Goal: Answer question/provide support: Share knowledge or assist other users

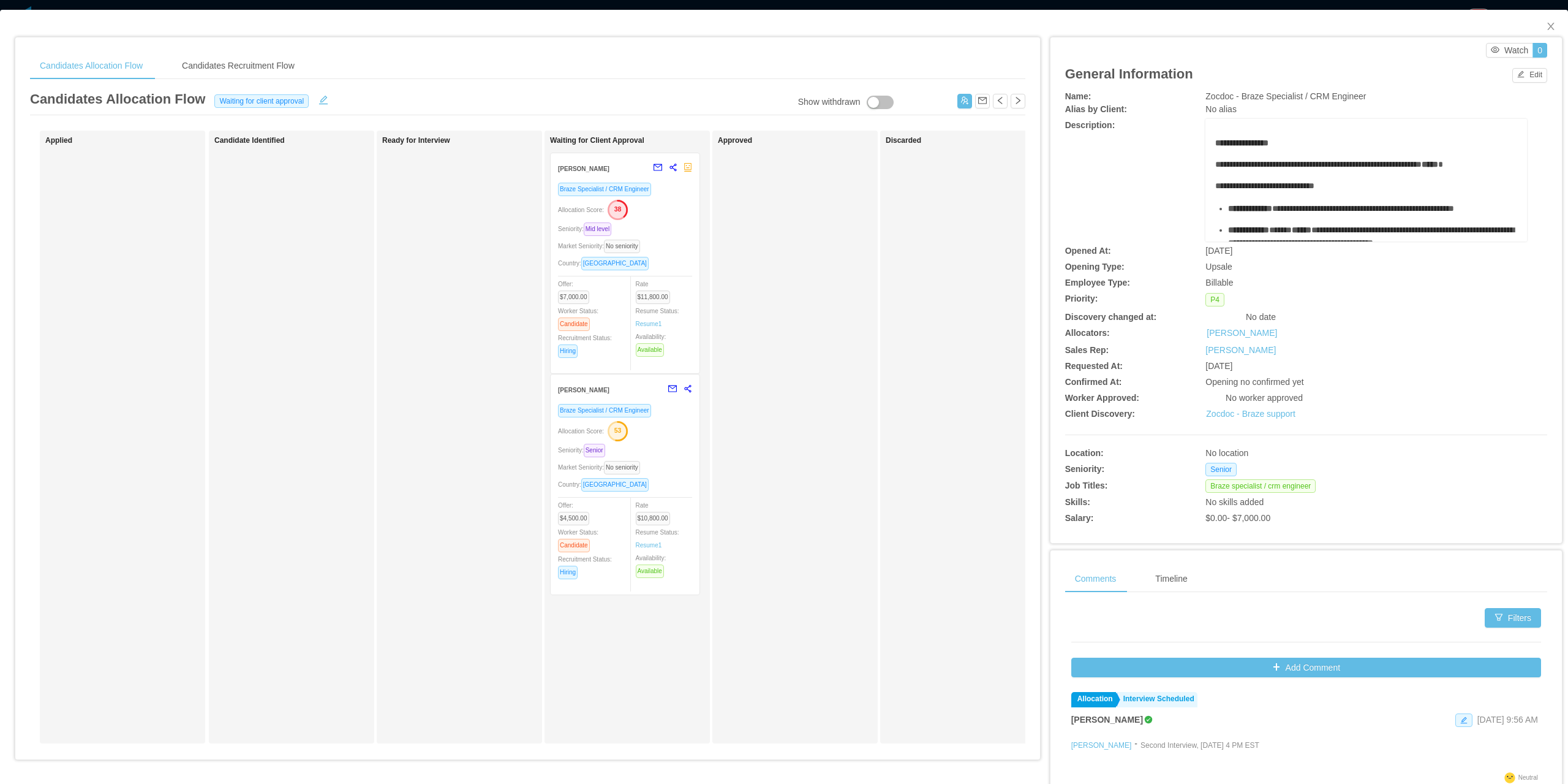
click at [636, 225] on div "Seniority: Mid level" at bounding box center [625, 228] width 134 height 14
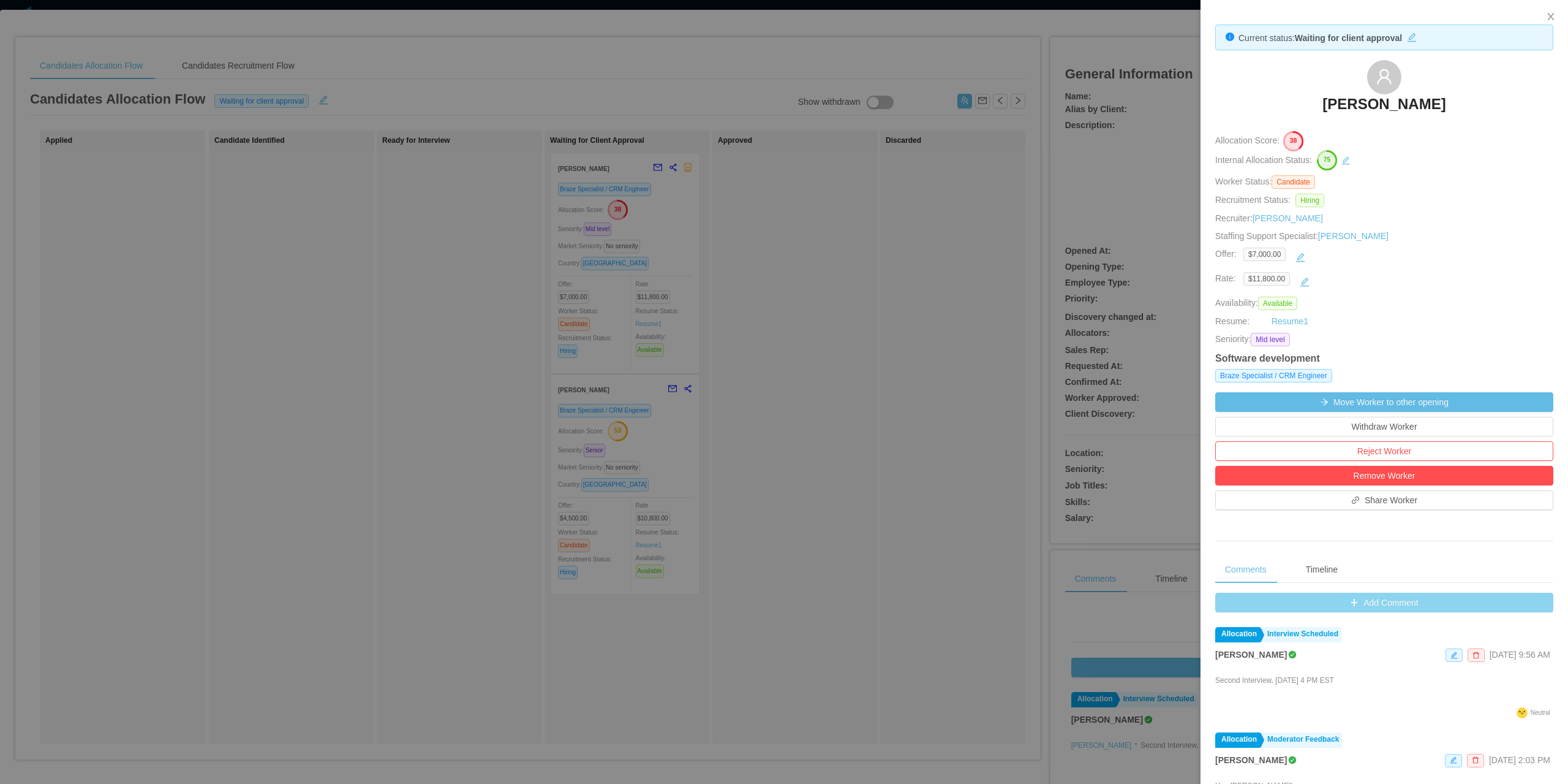
click at [1386, 600] on button "Add Comment" at bounding box center [1384, 602] width 338 height 20
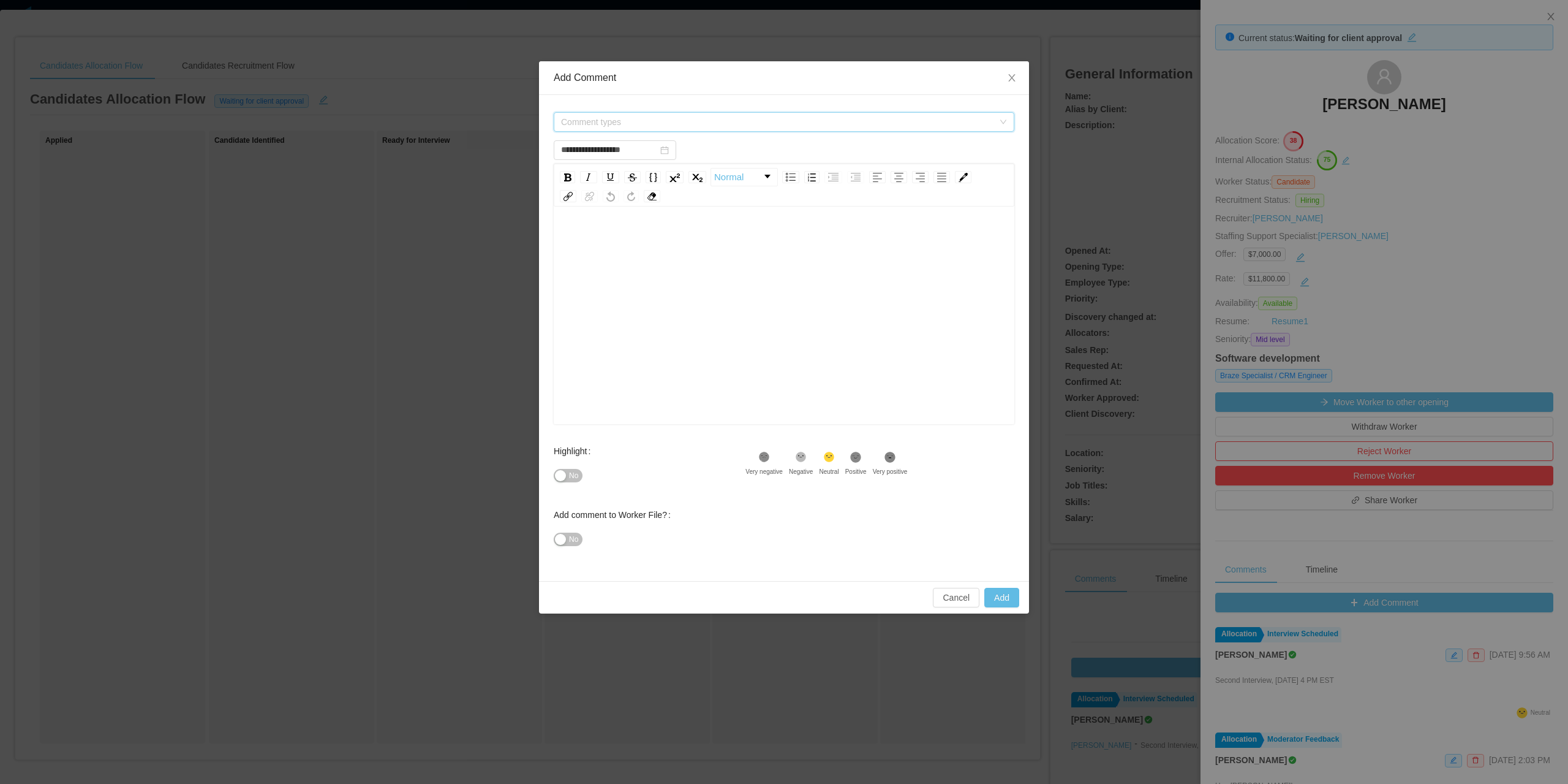
click at [654, 118] on span "Comment types" at bounding box center [777, 121] width 432 height 12
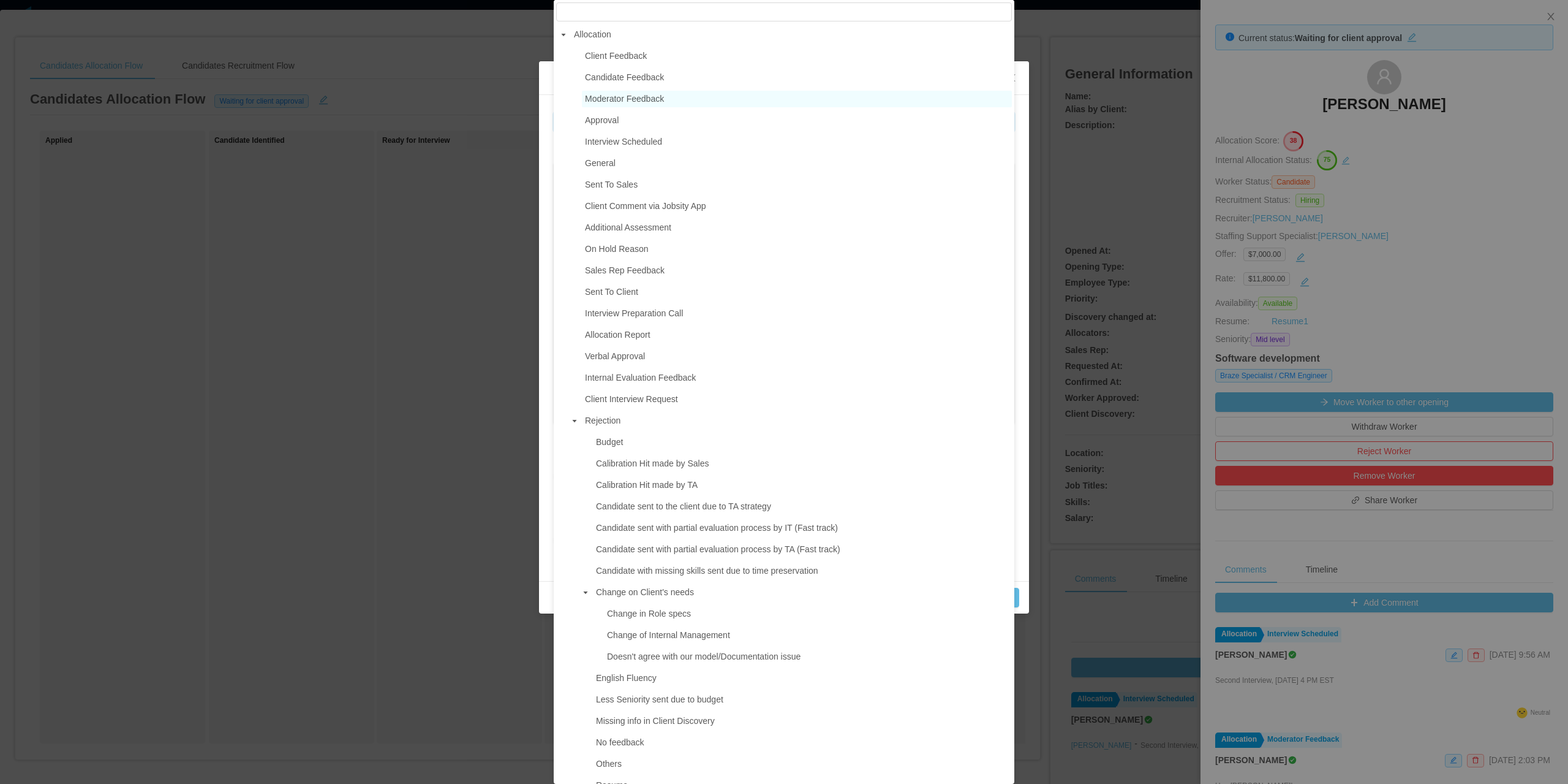
click at [631, 98] on span "Moderator Feedback" at bounding box center [625, 99] width 79 height 9
type input "**********"
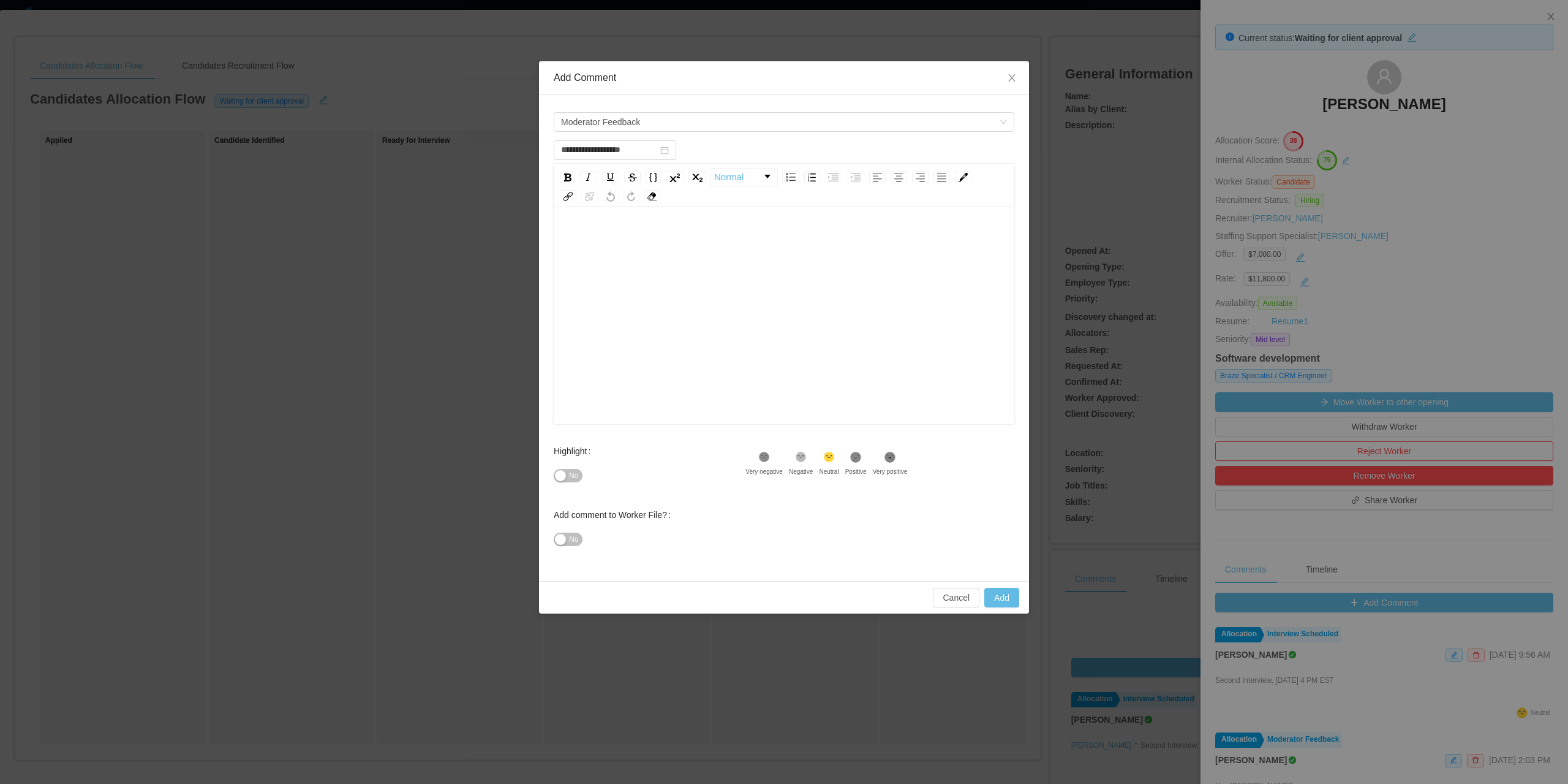
click at [658, 298] on div "rdw-editor" at bounding box center [784, 335] width 442 height 214
click at [582, 477] on button "No" at bounding box center [567, 476] width 29 height 13
click at [991, 589] on button "Add" at bounding box center [1001, 597] width 35 height 20
type input "**********"
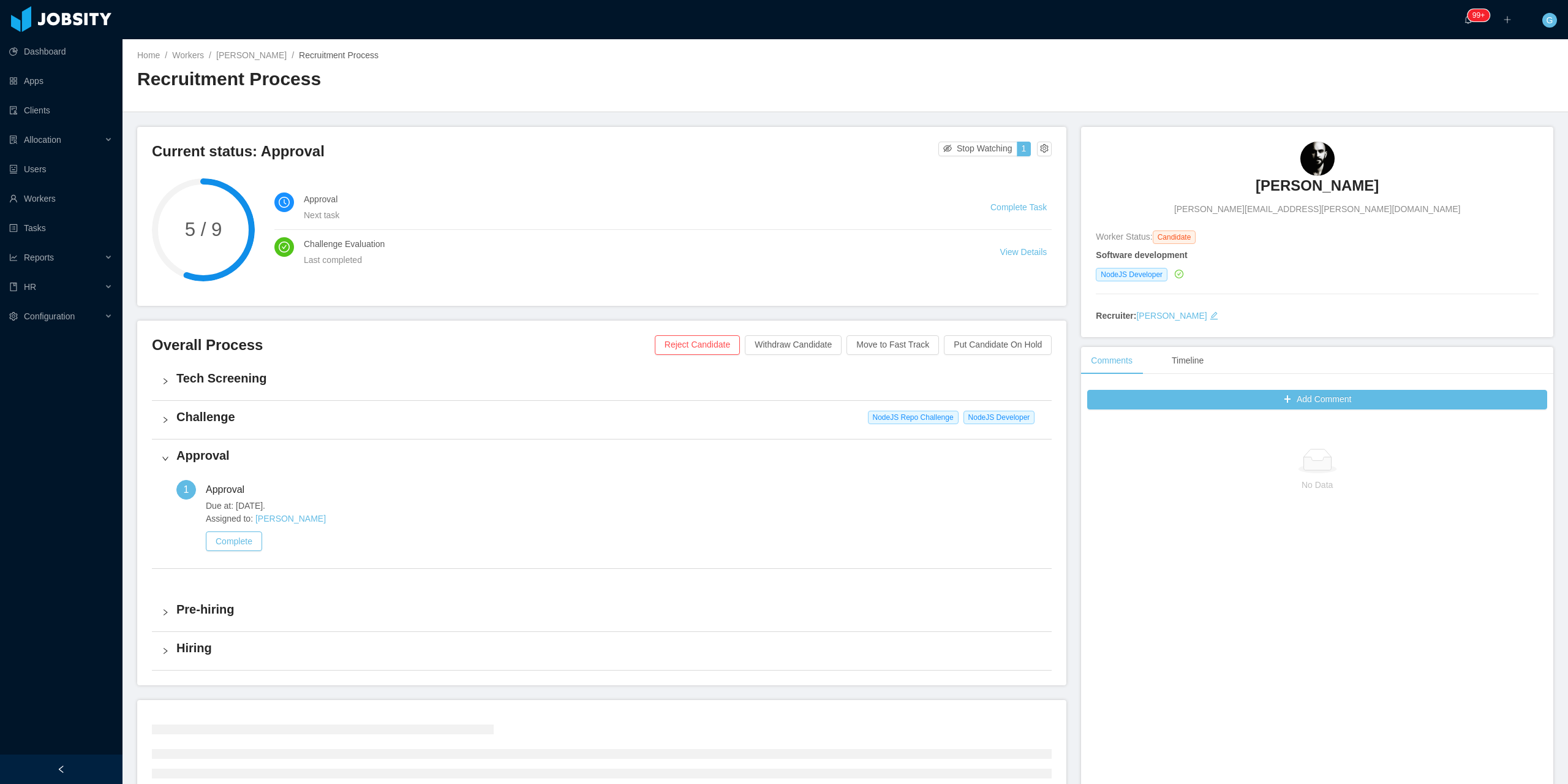
click at [289, 440] on div "Approval" at bounding box center [602, 458] width 900 height 38
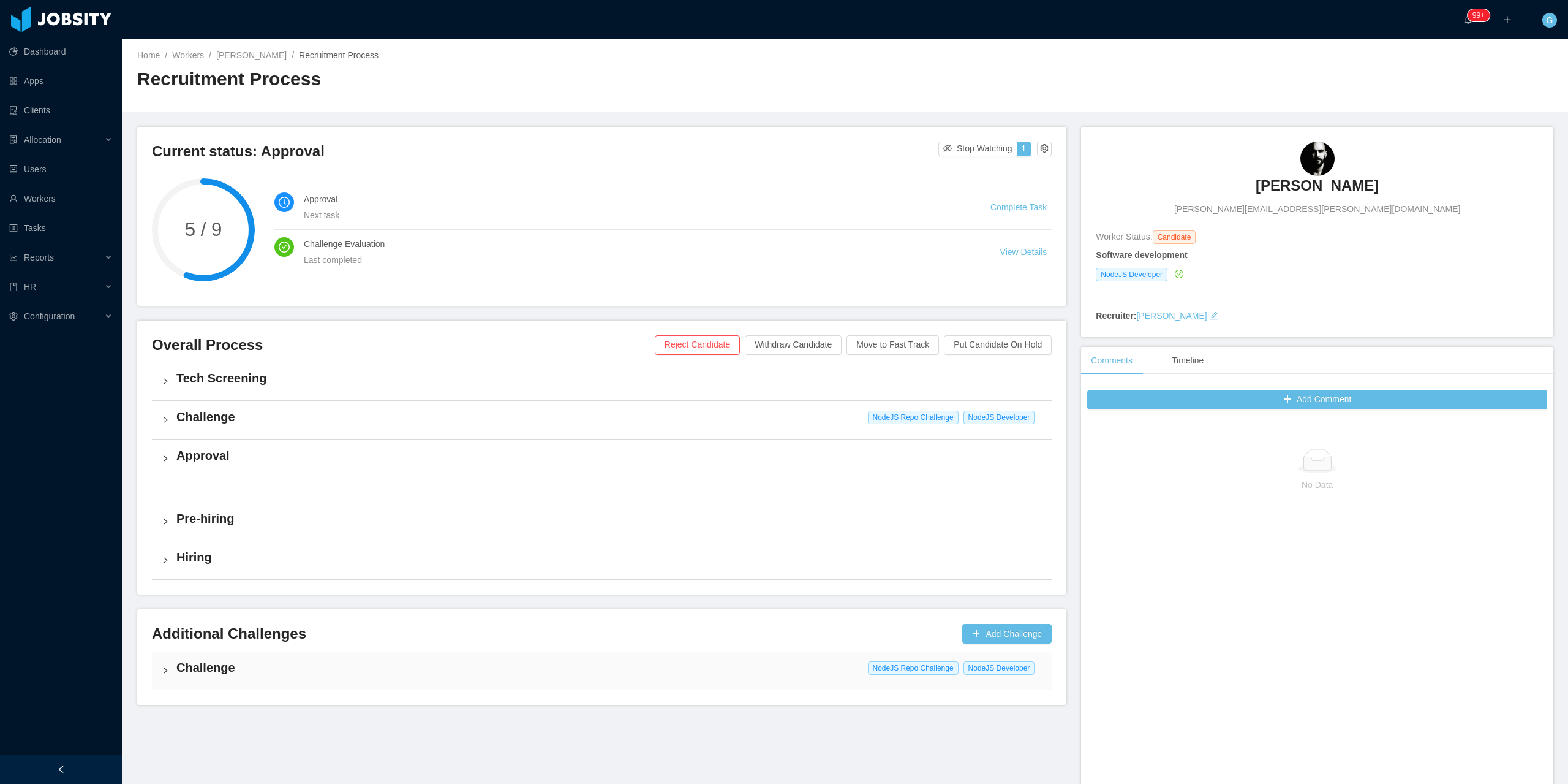
click at [284, 421] on h4 "Challenge" at bounding box center [609, 416] width 865 height 17
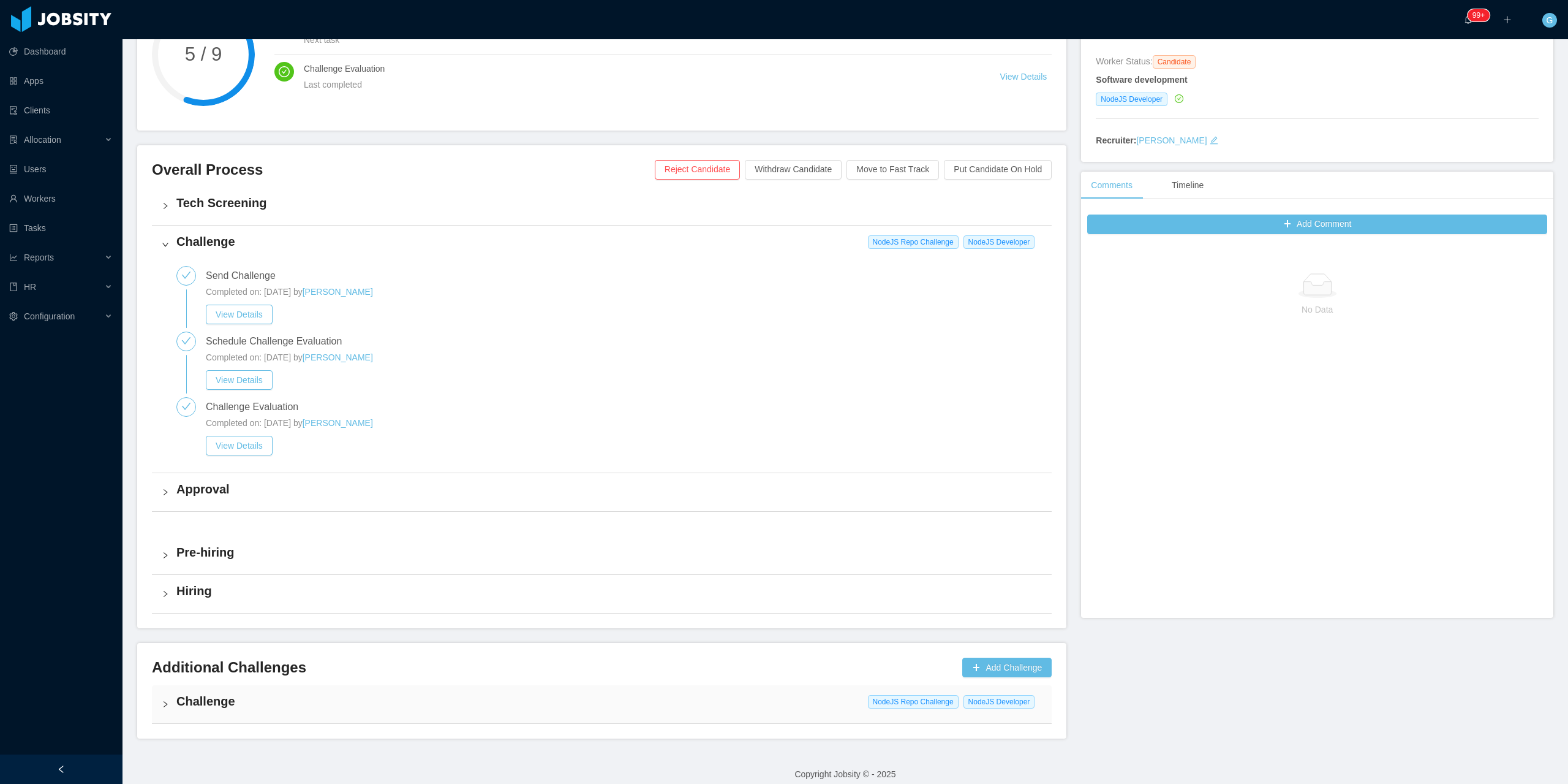
scroll to position [187, 0]
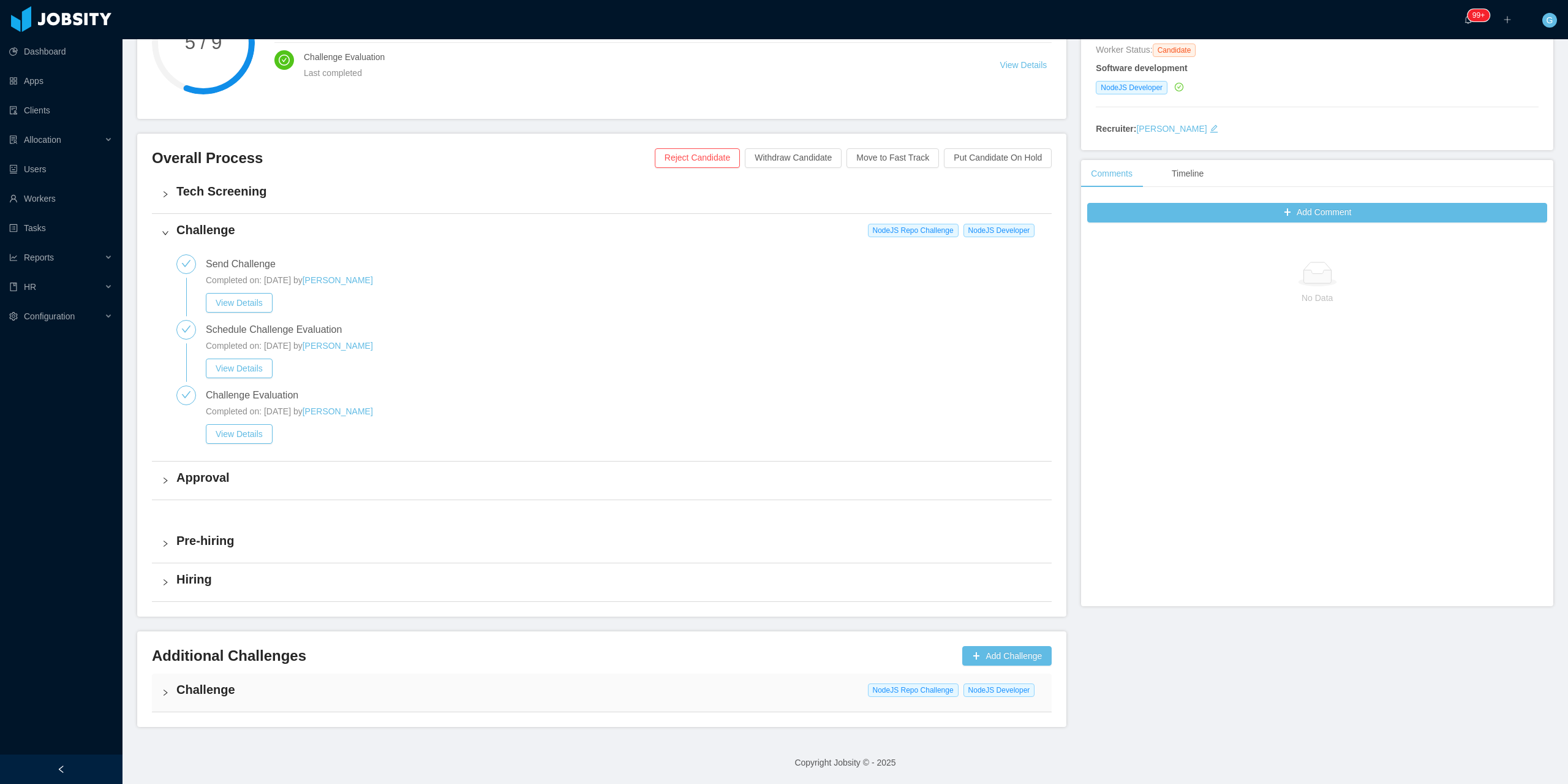
click at [285, 686] on h4 "Challenge" at bounding box center [609, 689] width 865 height 17
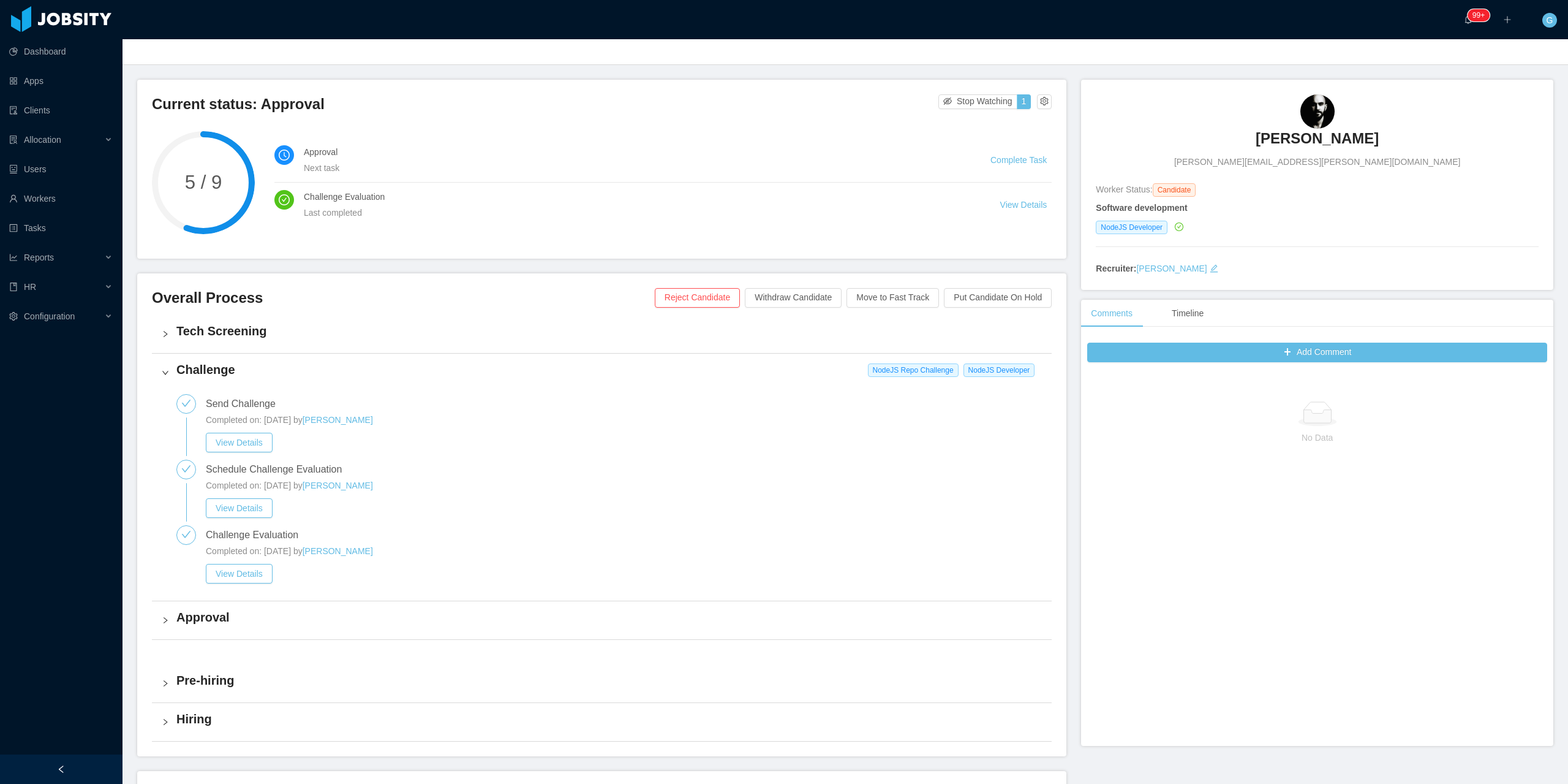
scroll to position [45, 0]
click at [249, 576] on button "View Details" at bounding box center [239, 575] width 67 height 20
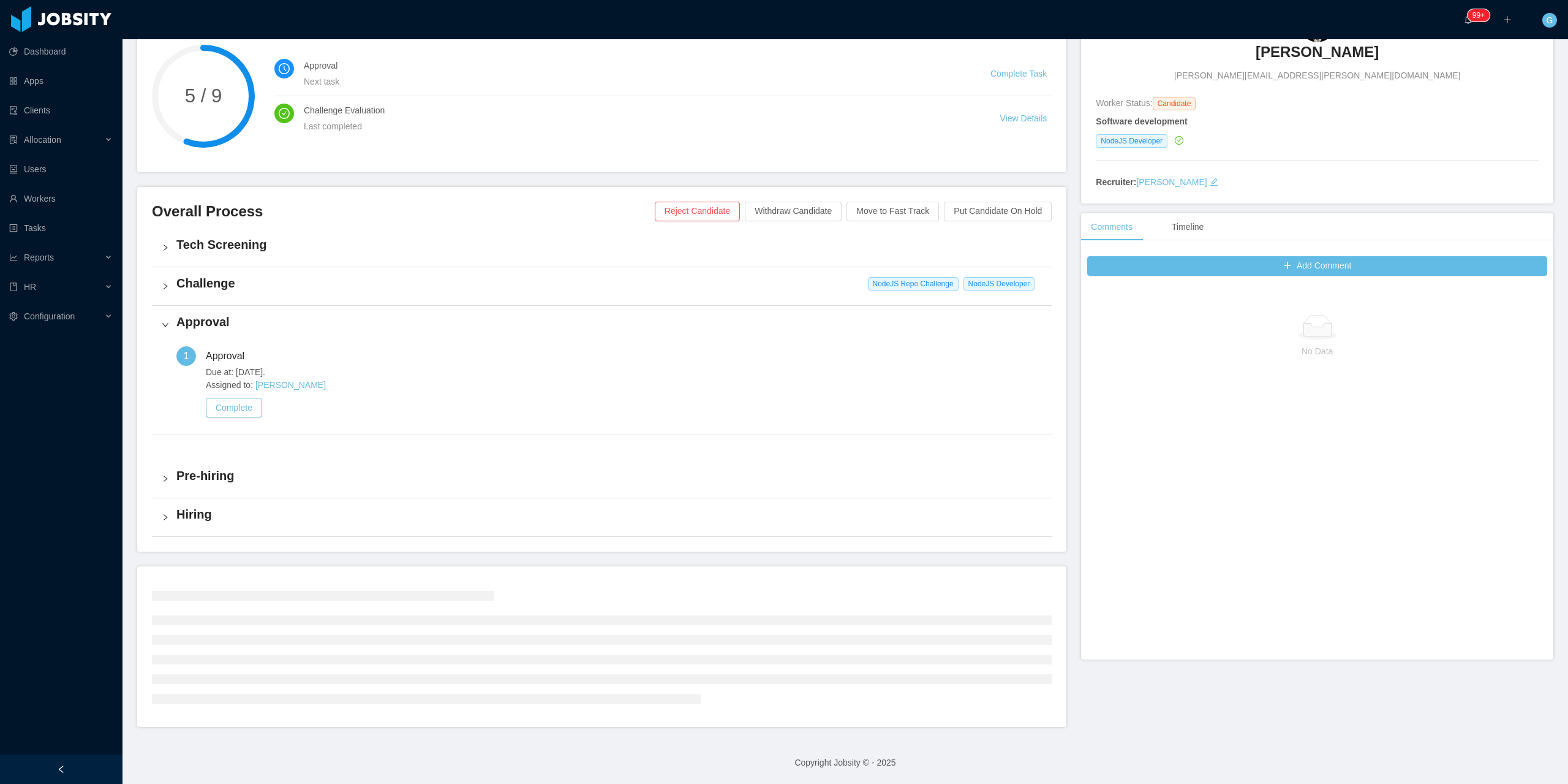
scroll to position [69, 0]
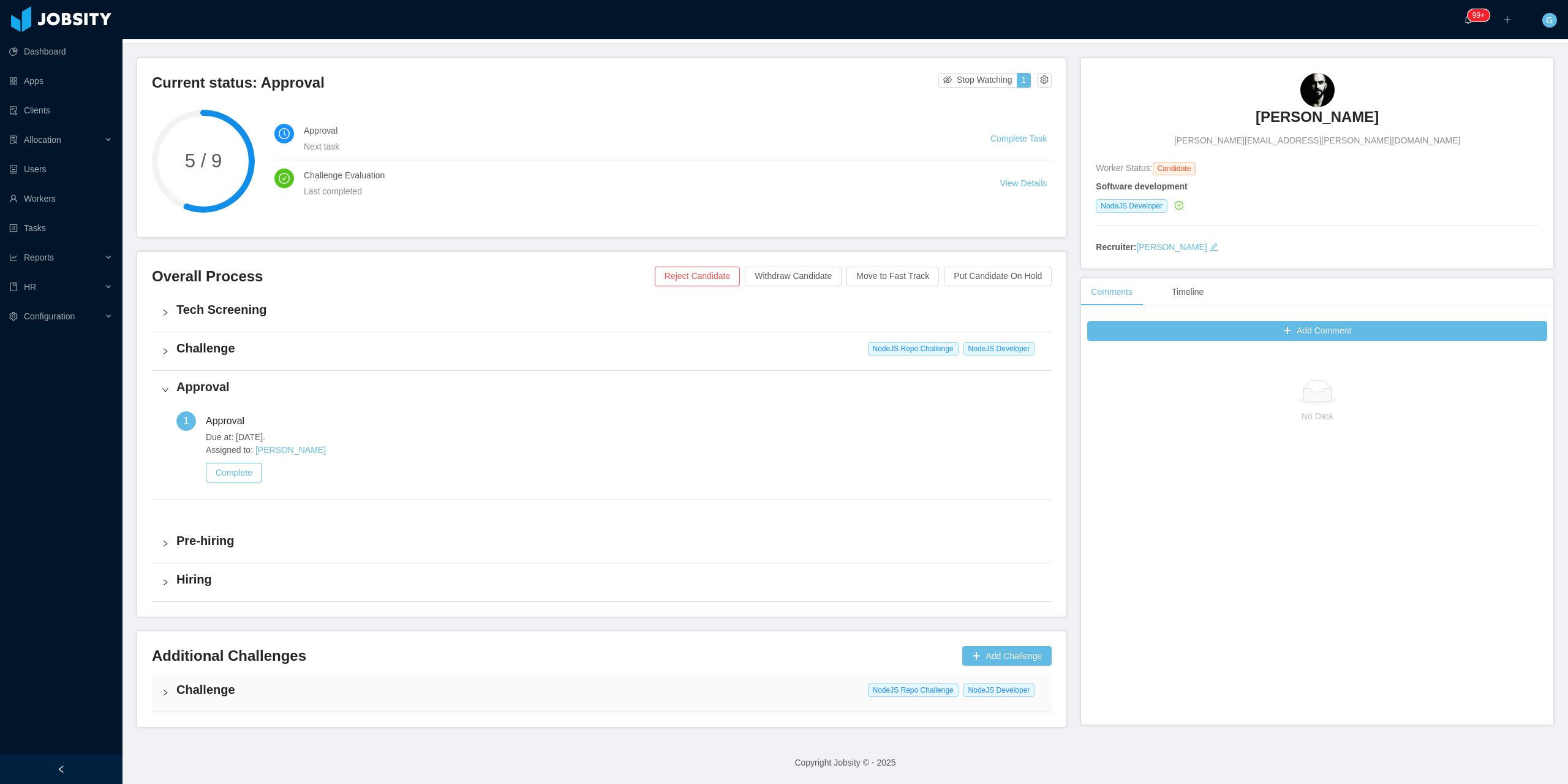
click at [274, 706] on div "Challenge NodeJS Repo Challenge NodeJS Developer" at bounding box center [602, 692] width 900 height 38
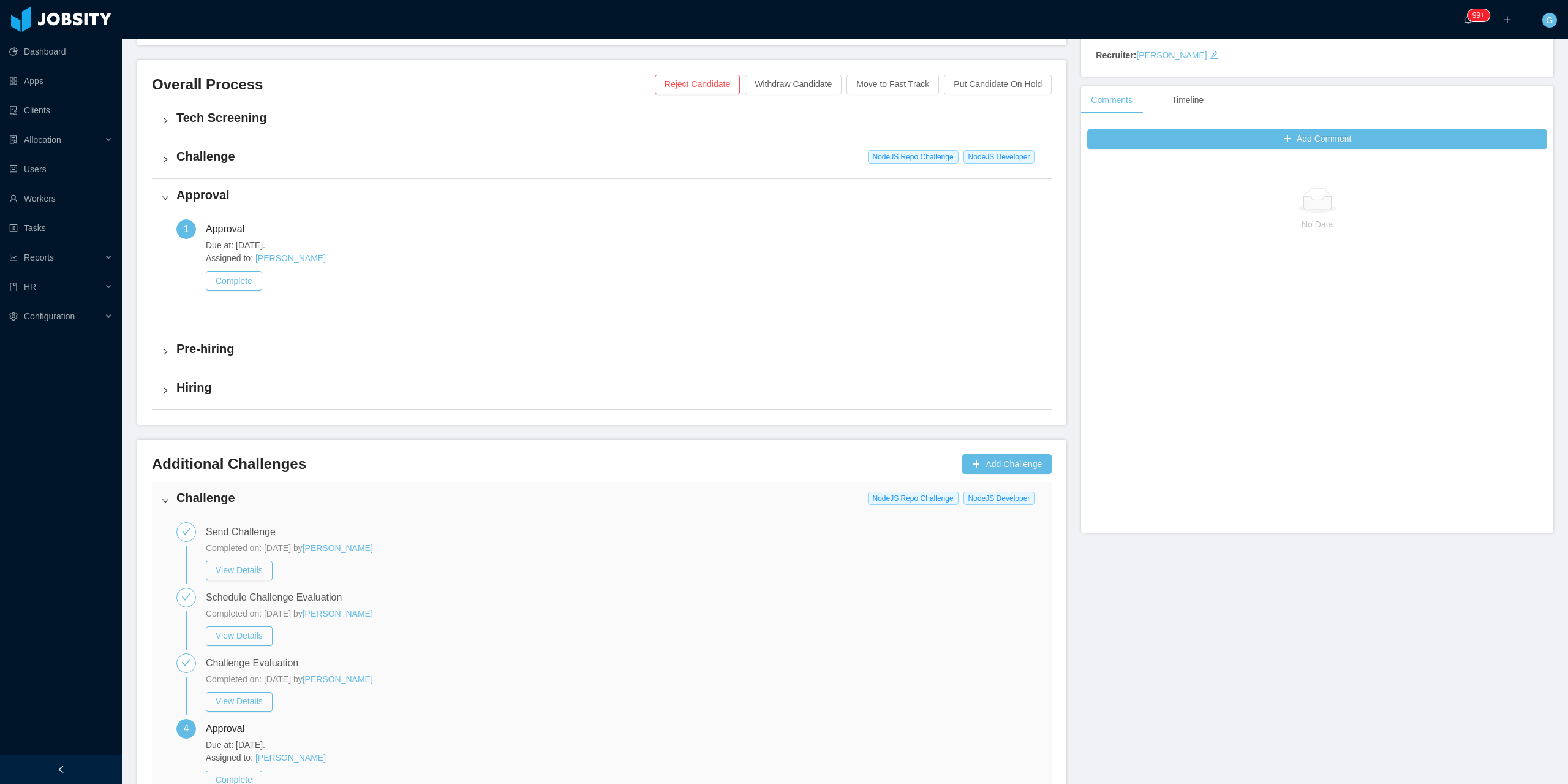
scroll to position [314, 0]
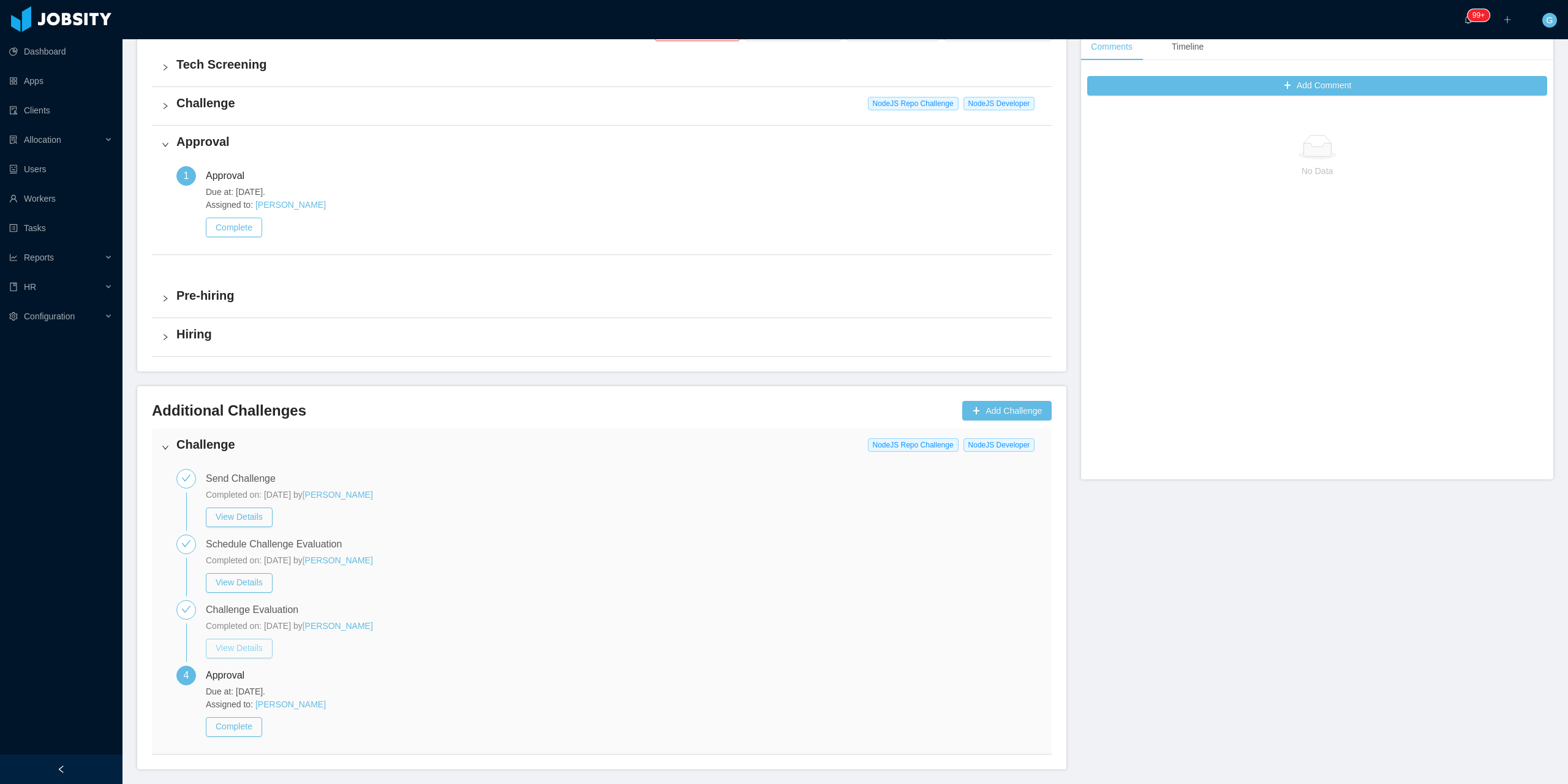
click at [255, 645] on button "View Details" at bounding box center [239, 648] width 67 height 20
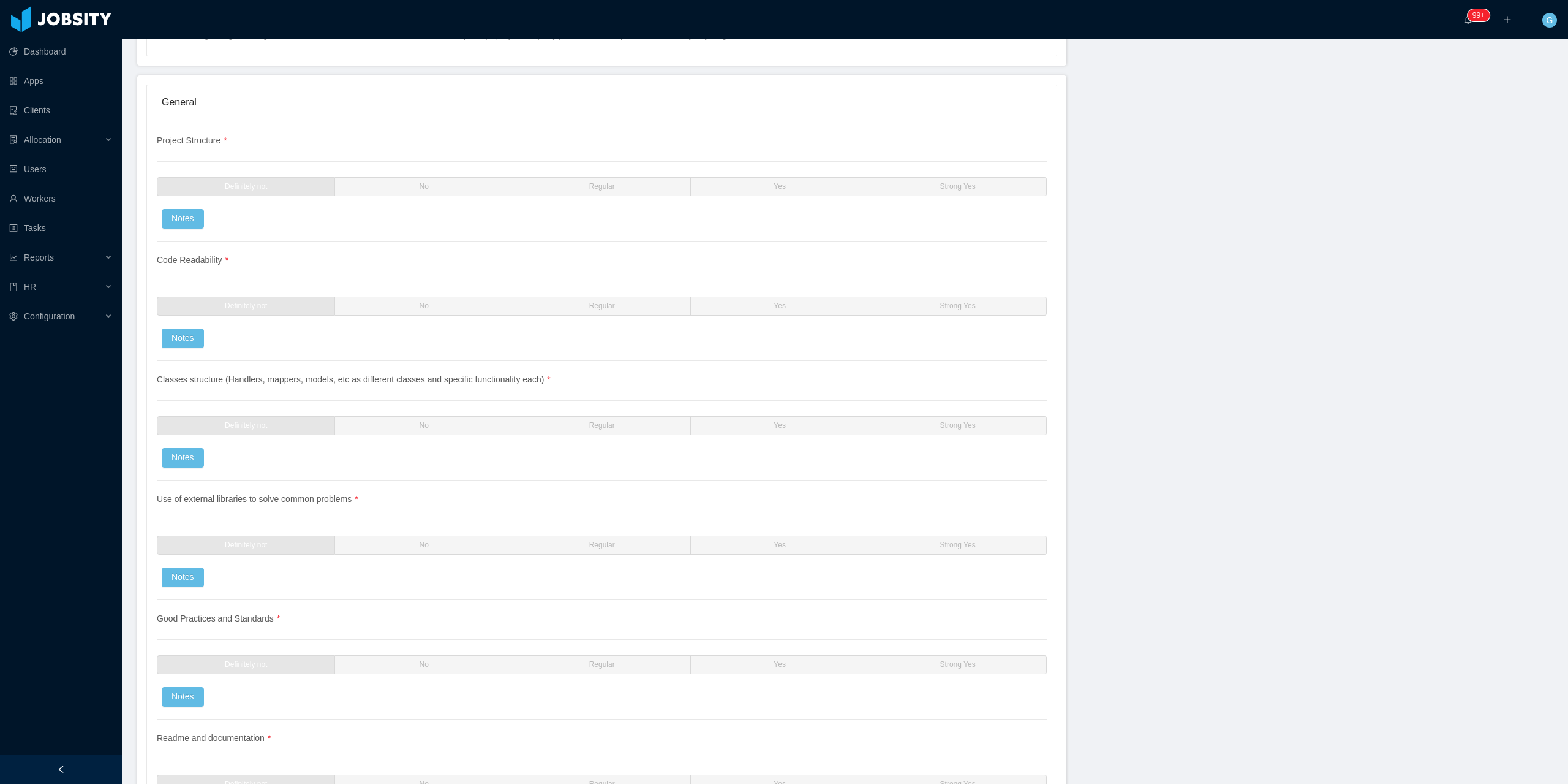
scroll to position [858, 0]
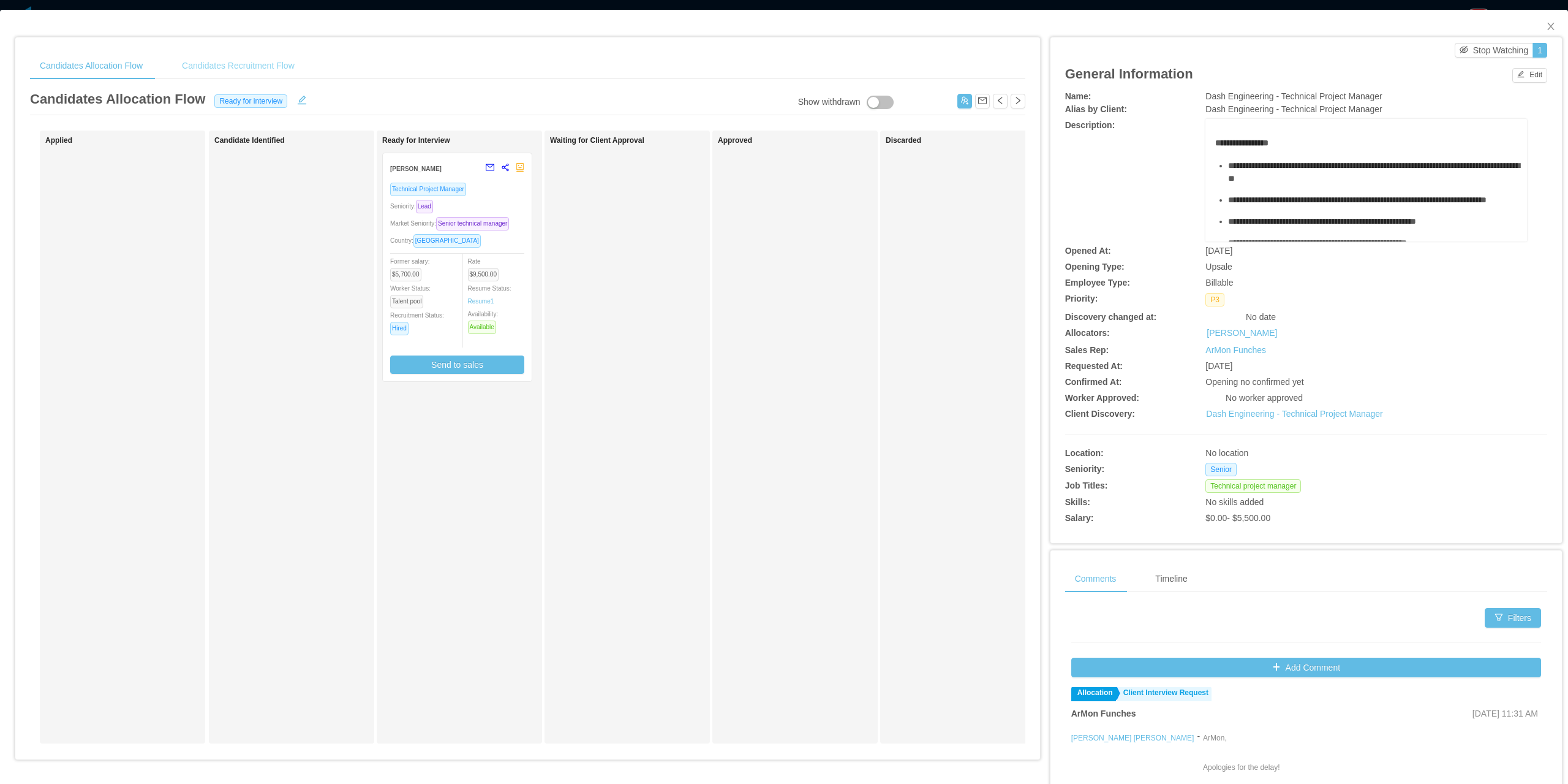
click at [239, 62] on div "Candidates Recruitment Flow" at bounding box center [238, 65] width 132 height 27
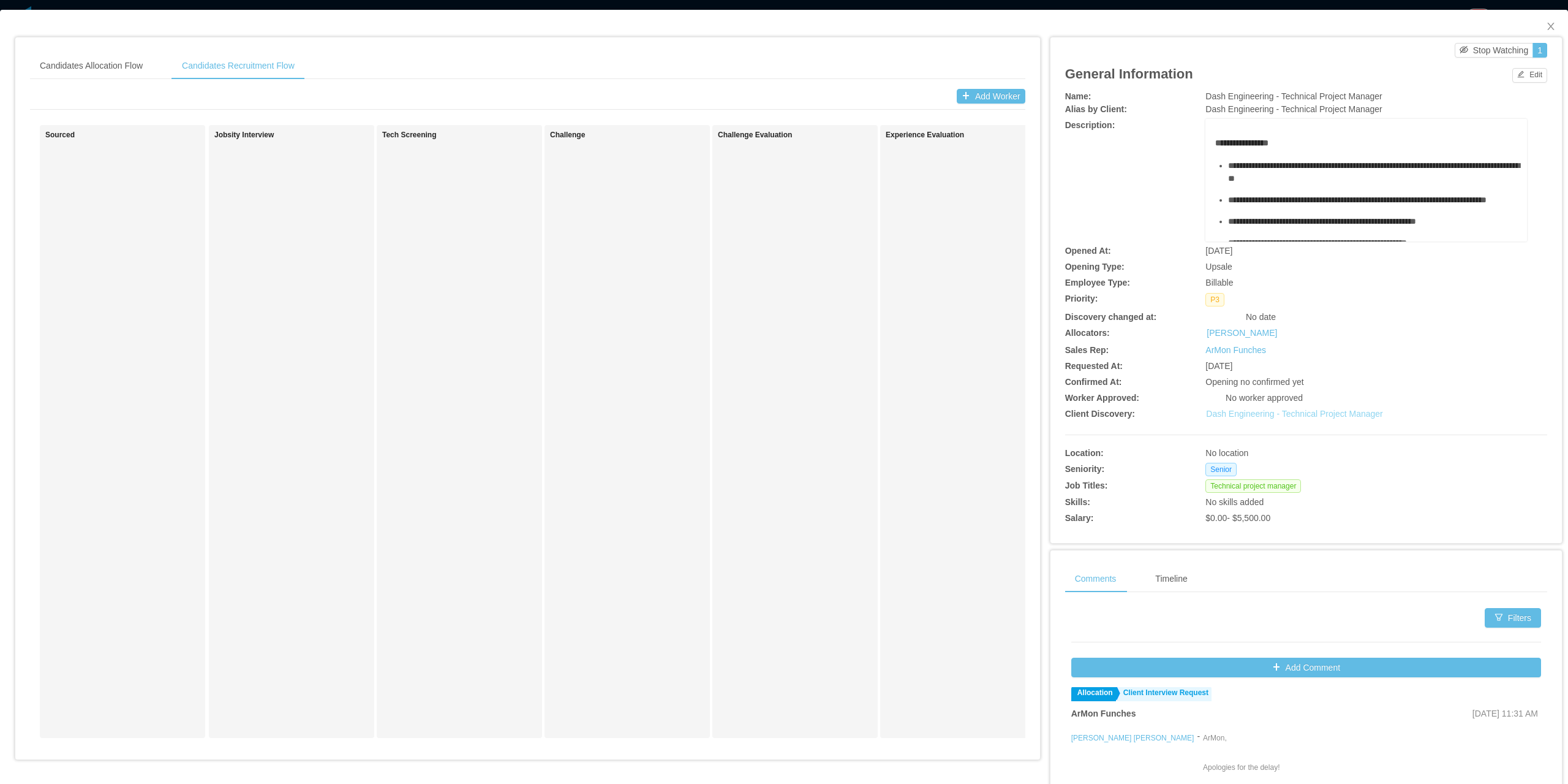
click at [1259, 418] on link "Dash Engineering - Technical Project Manager" at bounding box center [1295, 414] width 177 height 9
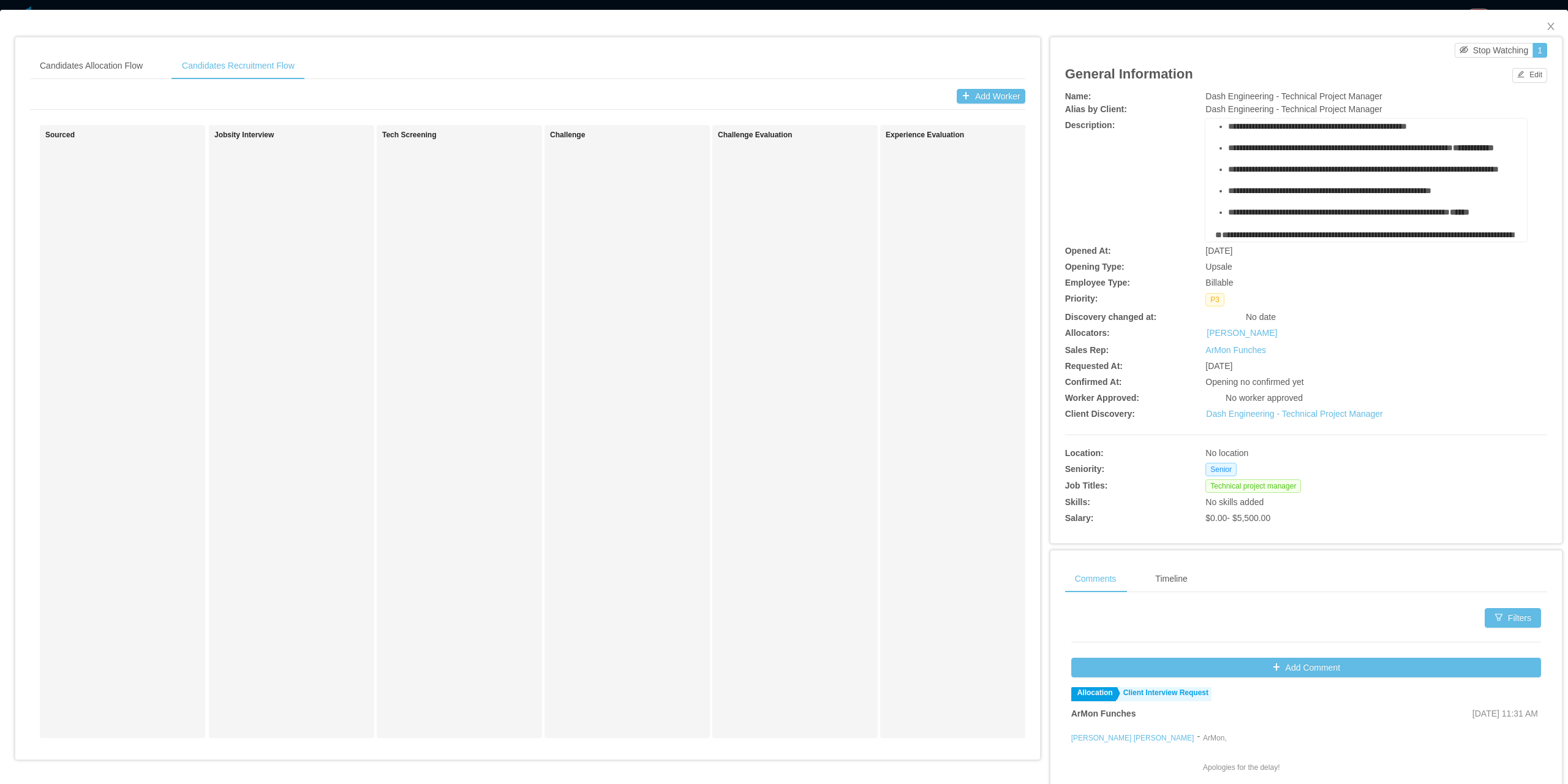
scroll to position [122, 0]
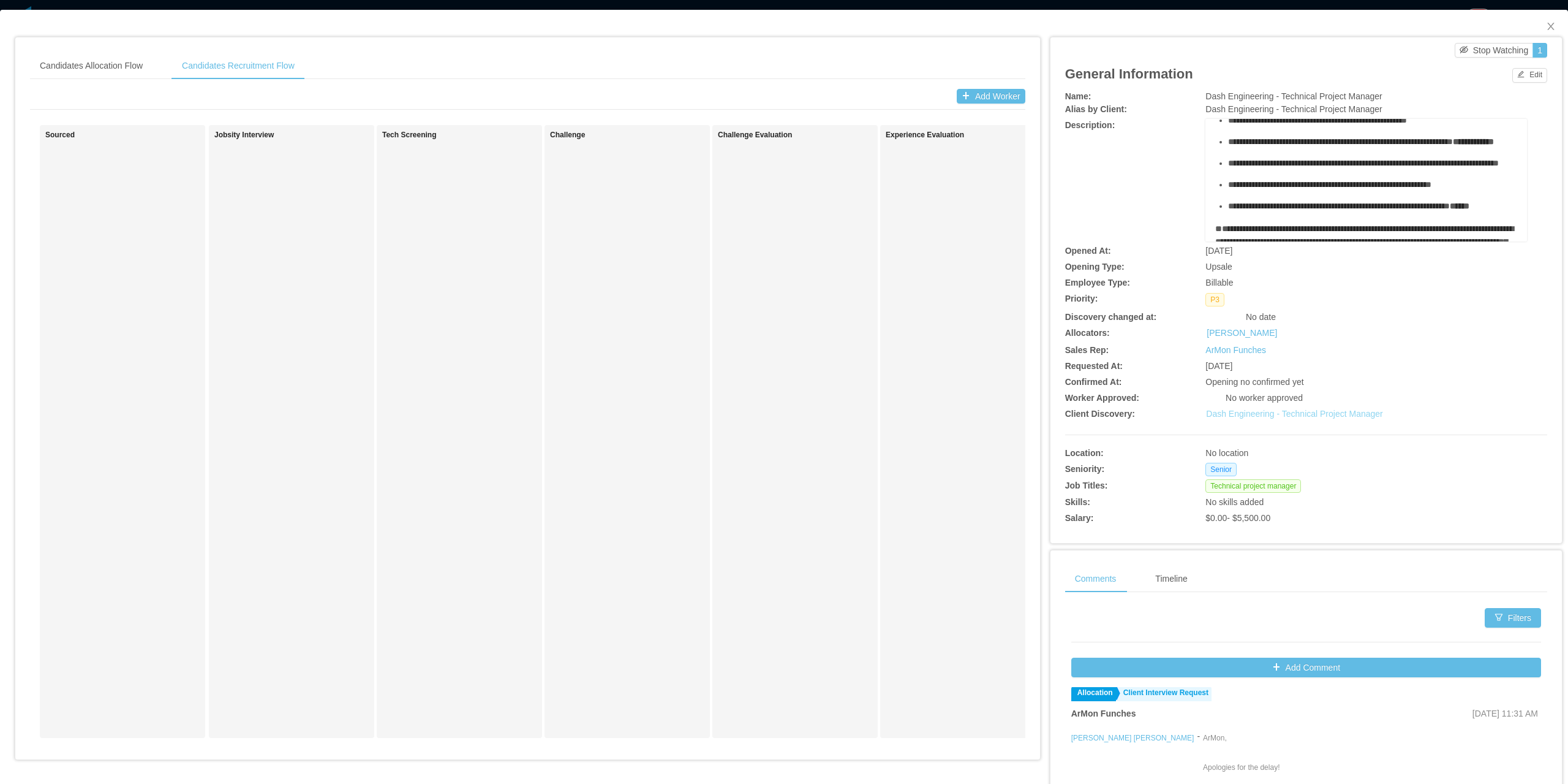
click at [1265, 418] on link "Dash Engineering - Technical Project Manager" at bounding box center [1295, 414] width 177 height 9
click at [94, 64] on div "Candidates Allocation Flow" at bounding box center [91, 65] width 122 height 27
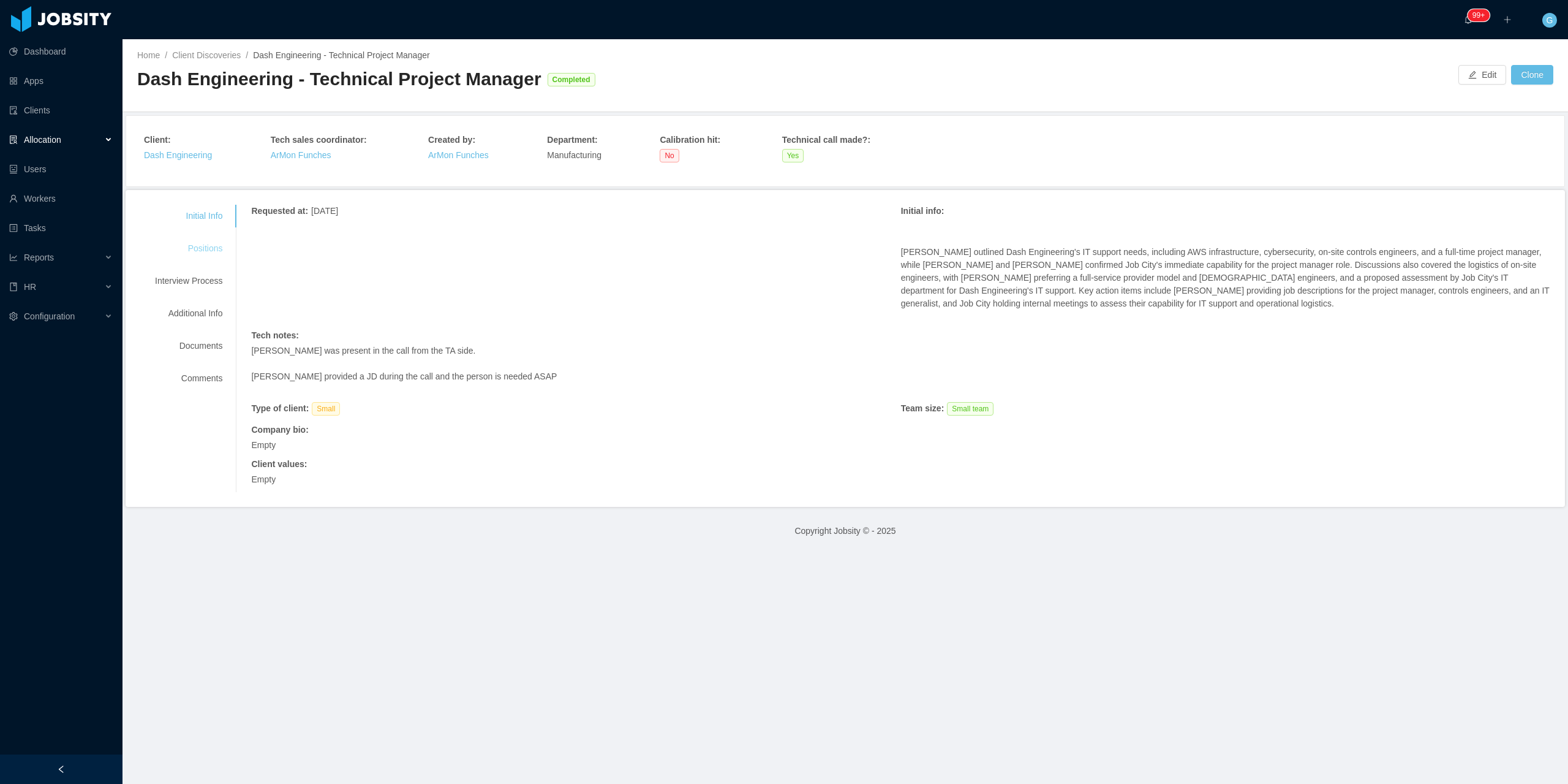
click at [191, 255] on div "Positions" at bounding box center [188, 248] width 97 height 23
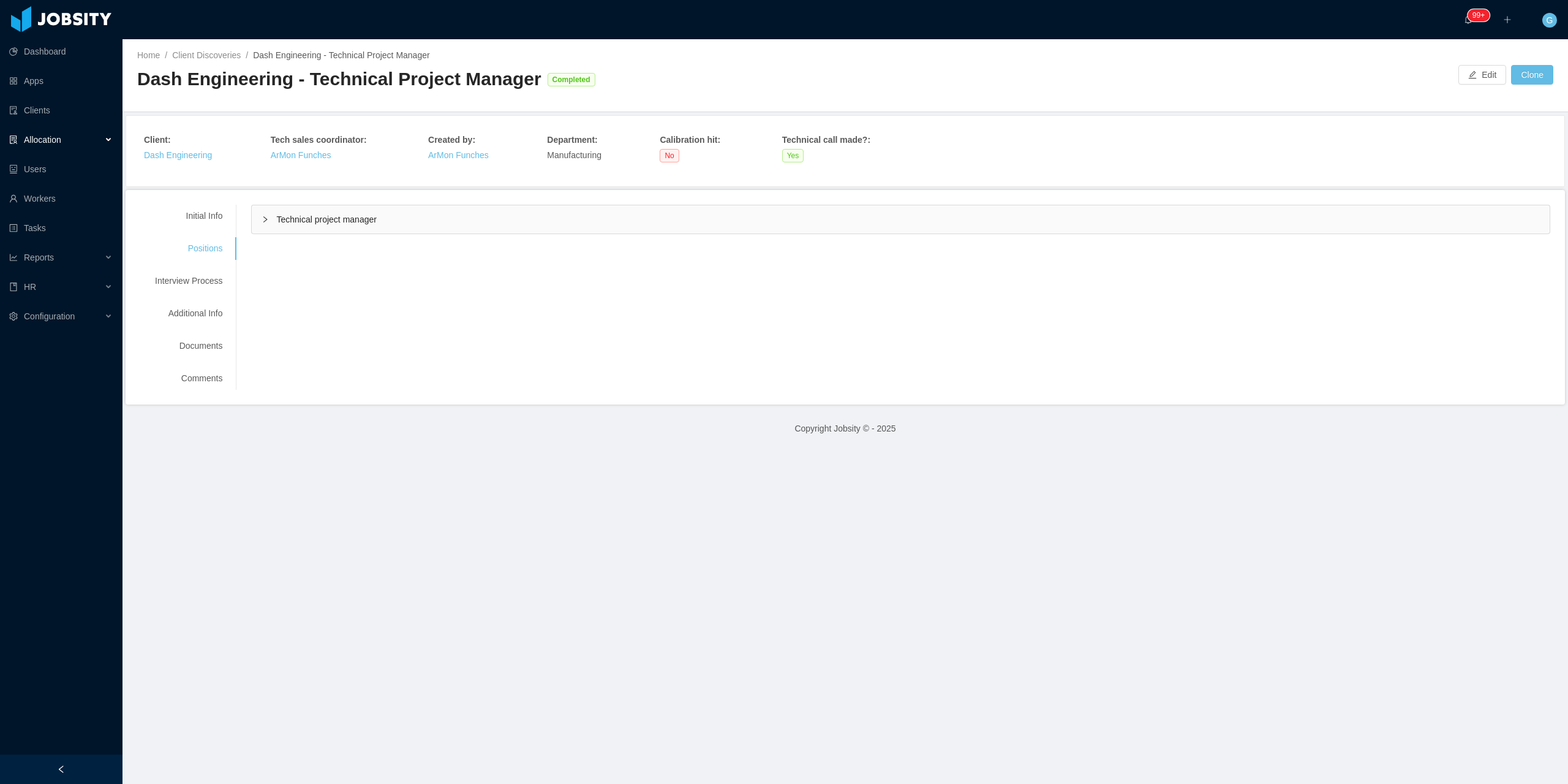
click at [292, 230] on div "Technical project manager" at bounding box center [900, 219] width 1297 height 28
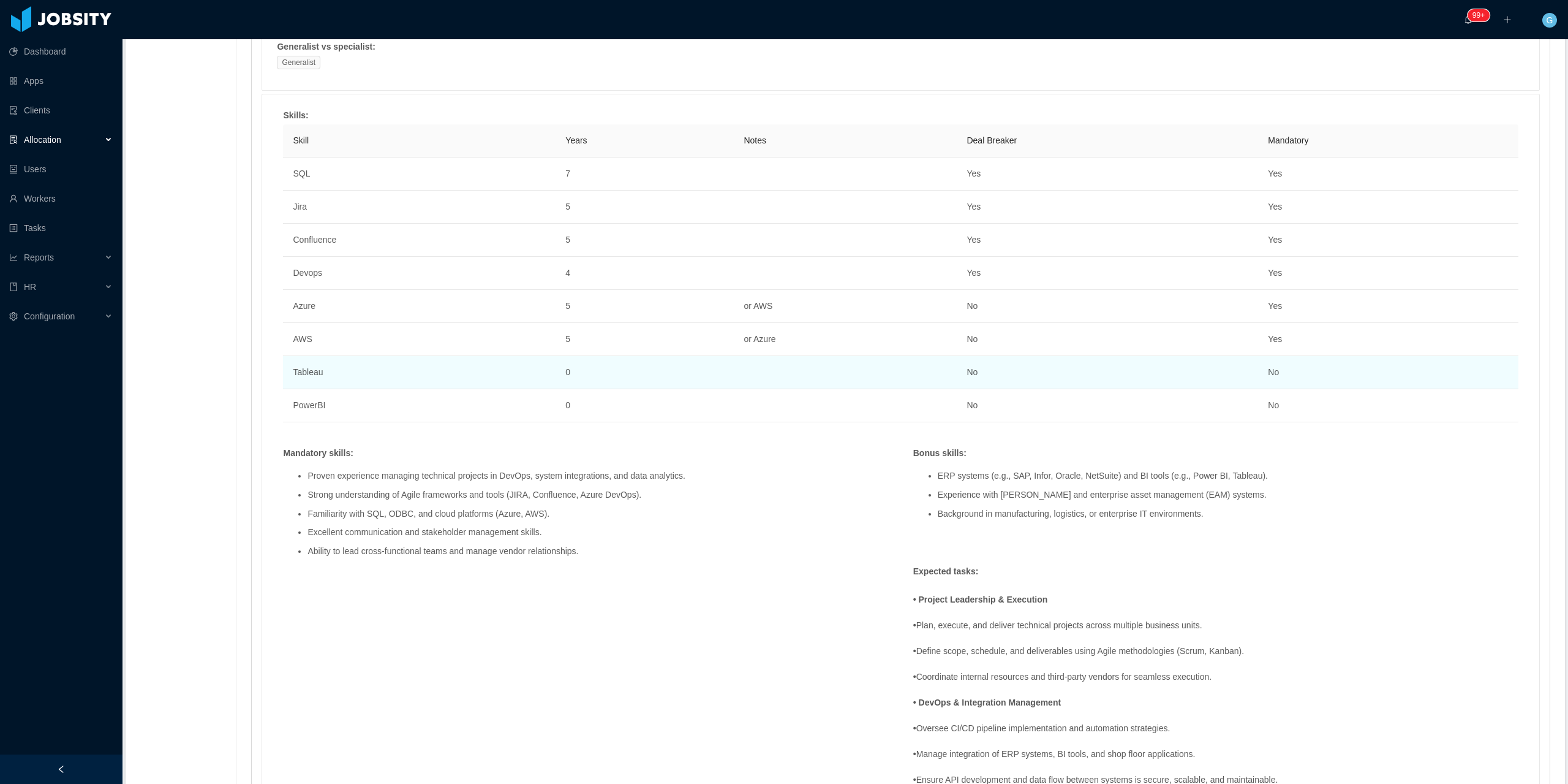
scroll to position [650, 0]
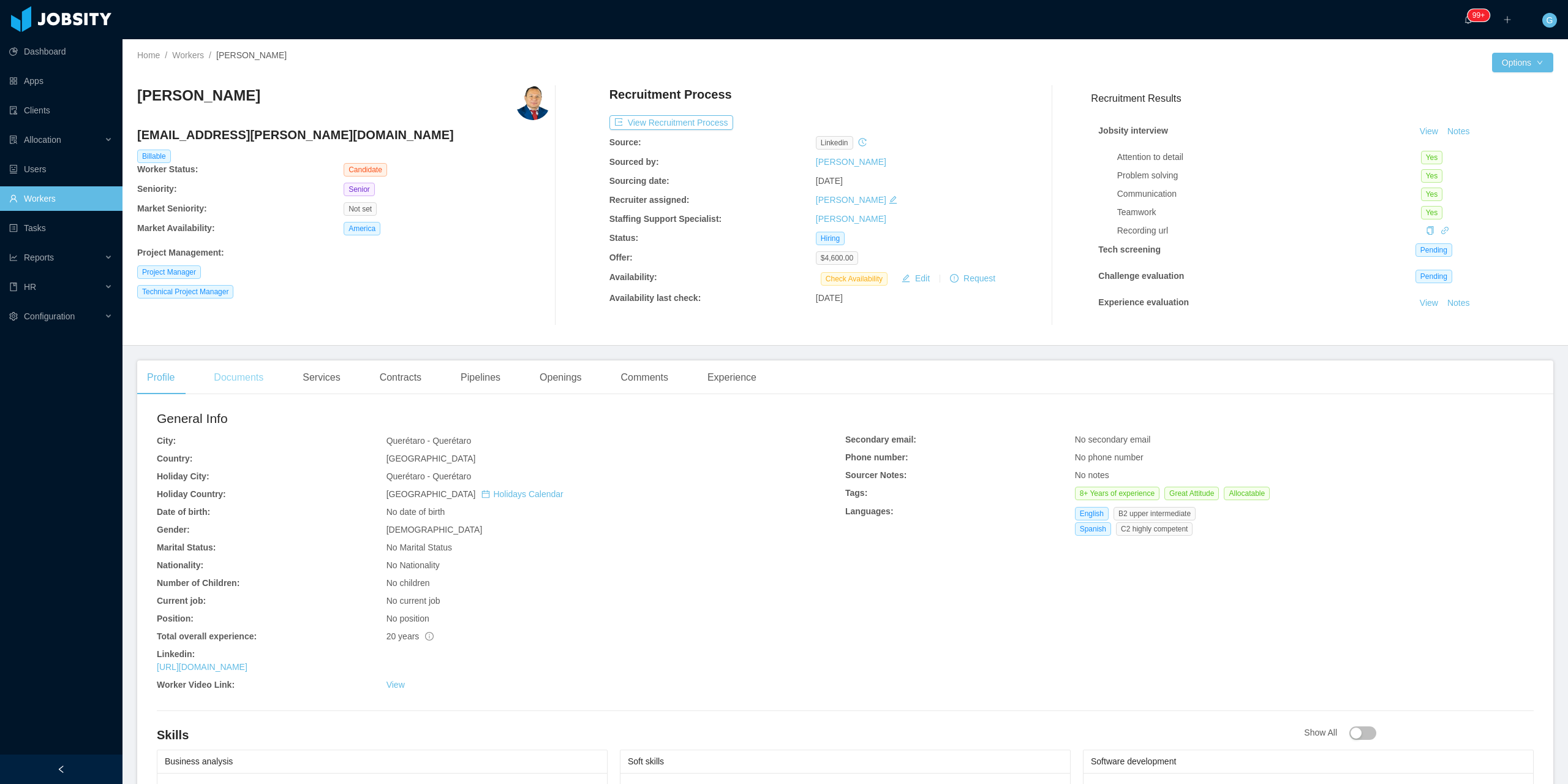
click at [233, 387] on div "Documents" at bounding box center [239, 377] width 70 height 35
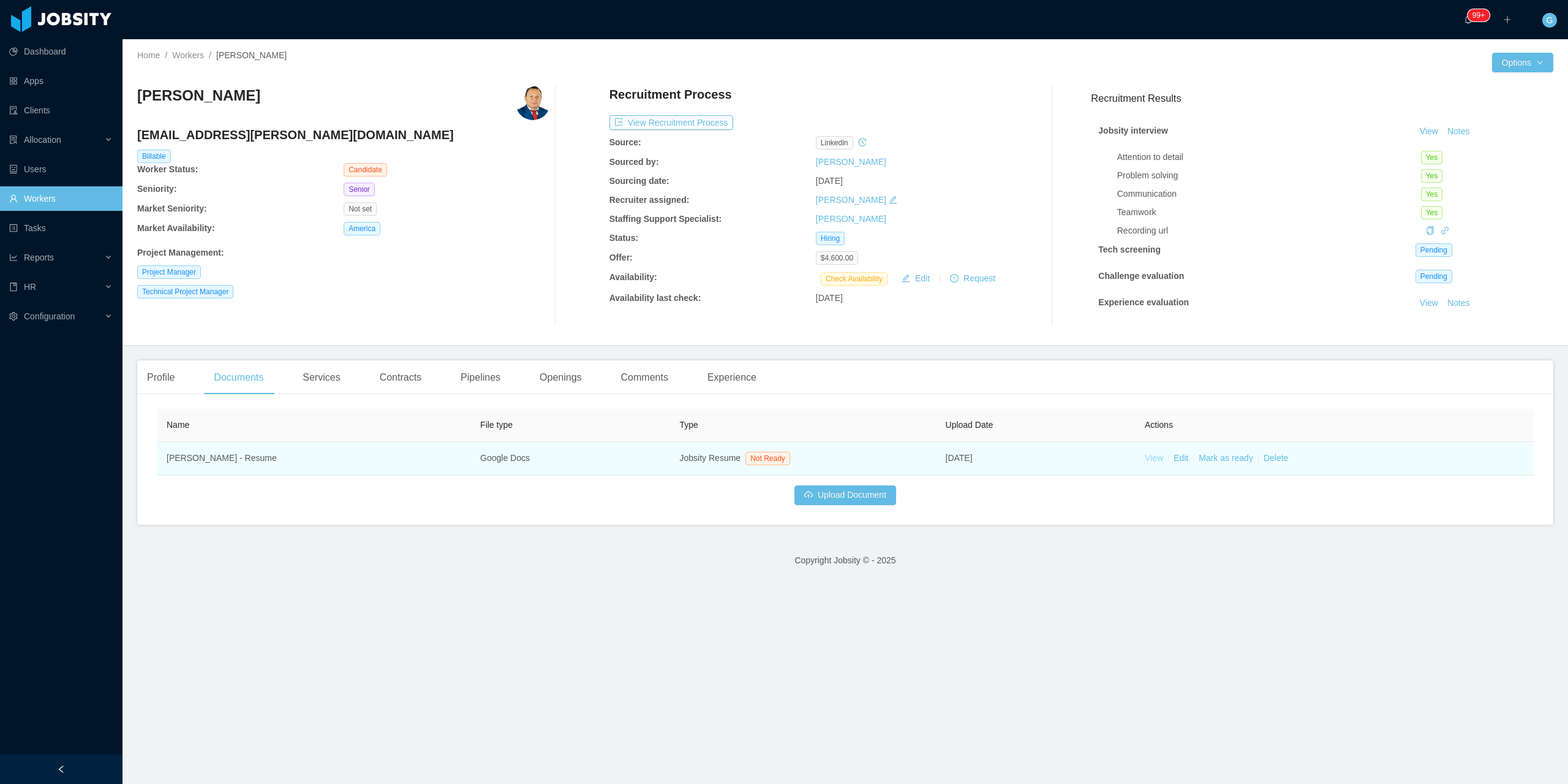
click at [1151, 453] on link "View" at bounding box center [1154, 458] width 19 height 9
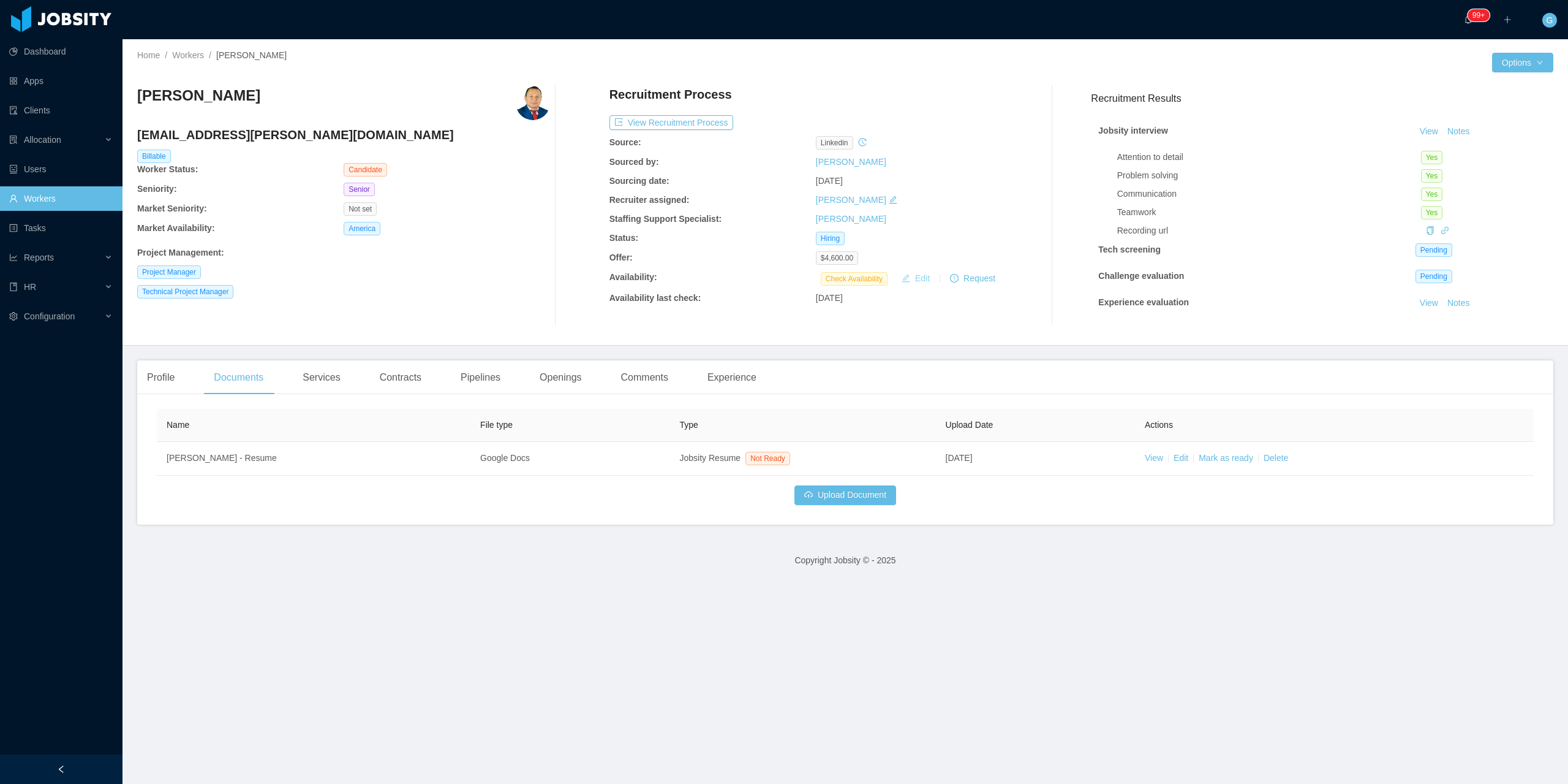
click at [919, 278] on button "Edit" at bounding box center [915, 278] width 38 height 15
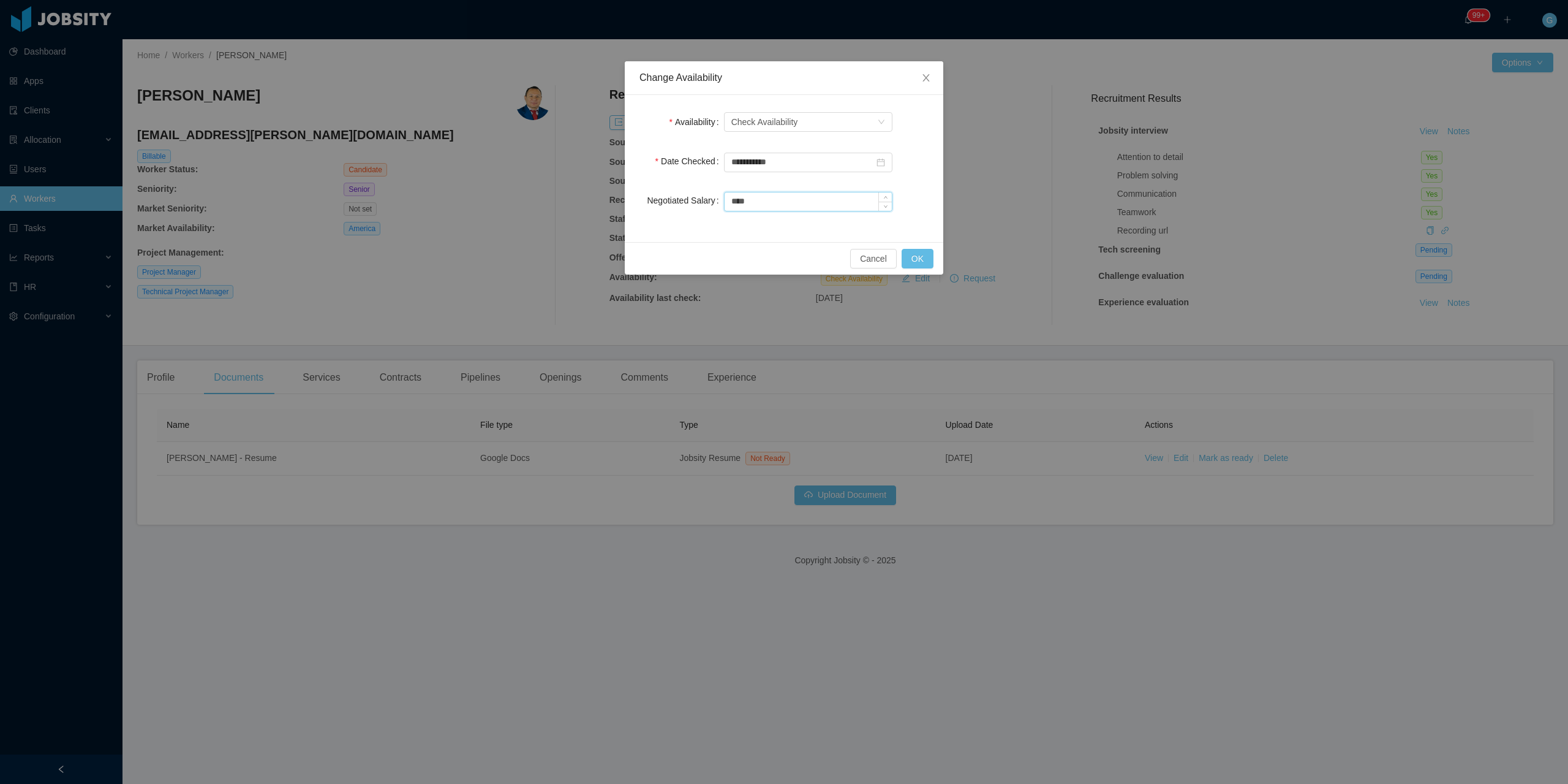
click at [763, 196] on input "****" at bounding box center [808, 202] width 167 height 19
click at [757, 147] on form "**********" at bounding box center [784, 162] width 289 height 103
click at [762, 119] on div "Check Availability" at bounding box center [764, 122] width 67 height 19
click at [756, 136] on li "Available" at bounding box center [807, 146] width 168 height 20
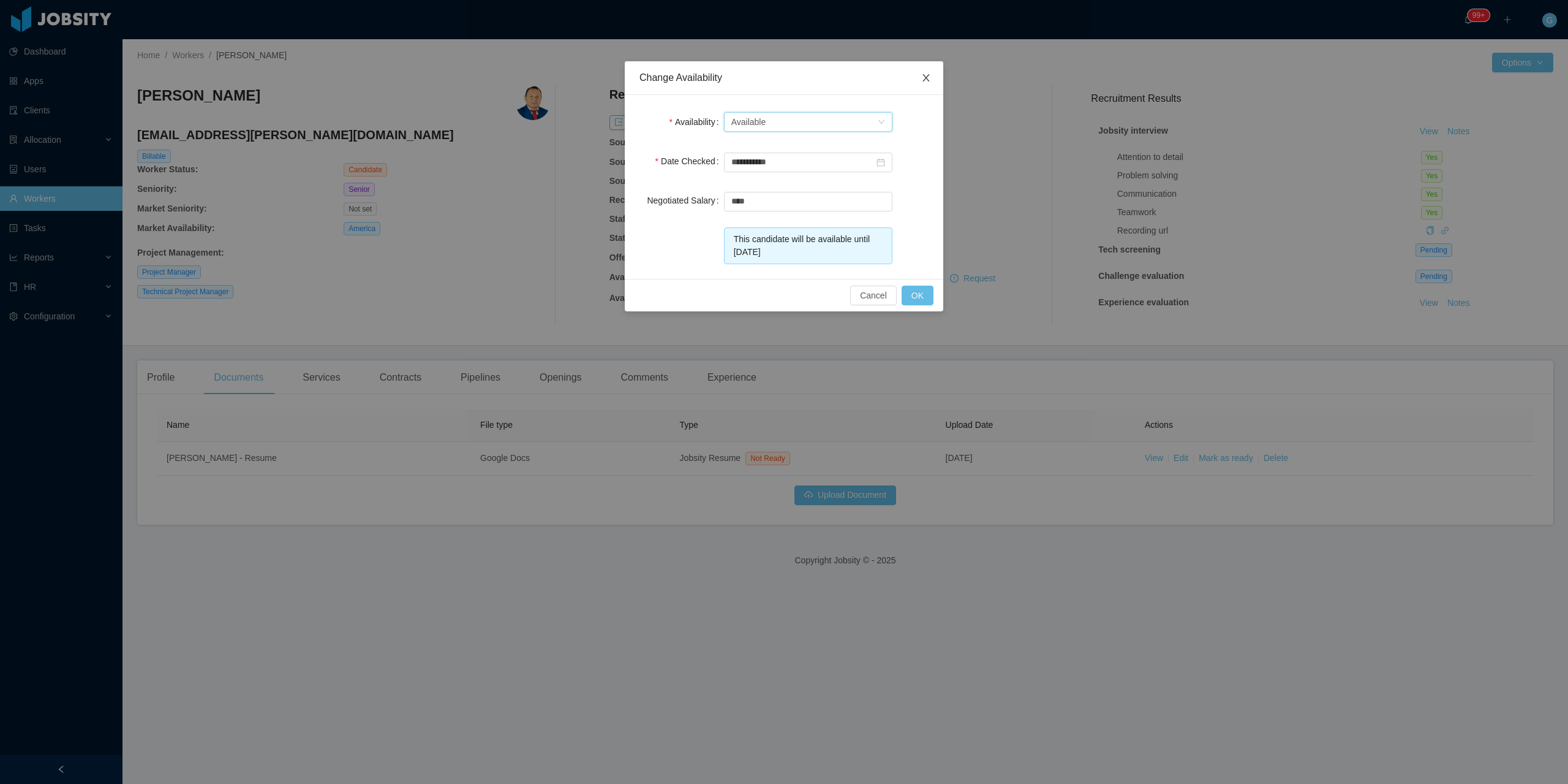
drag, startPoint x: 914, startPoint y: 76, endPoint x: 921, endPoint y: 74, distance: 7.3
click at [921, 74] on span "Close" at bounding box center [925, 78] width 35 height 35
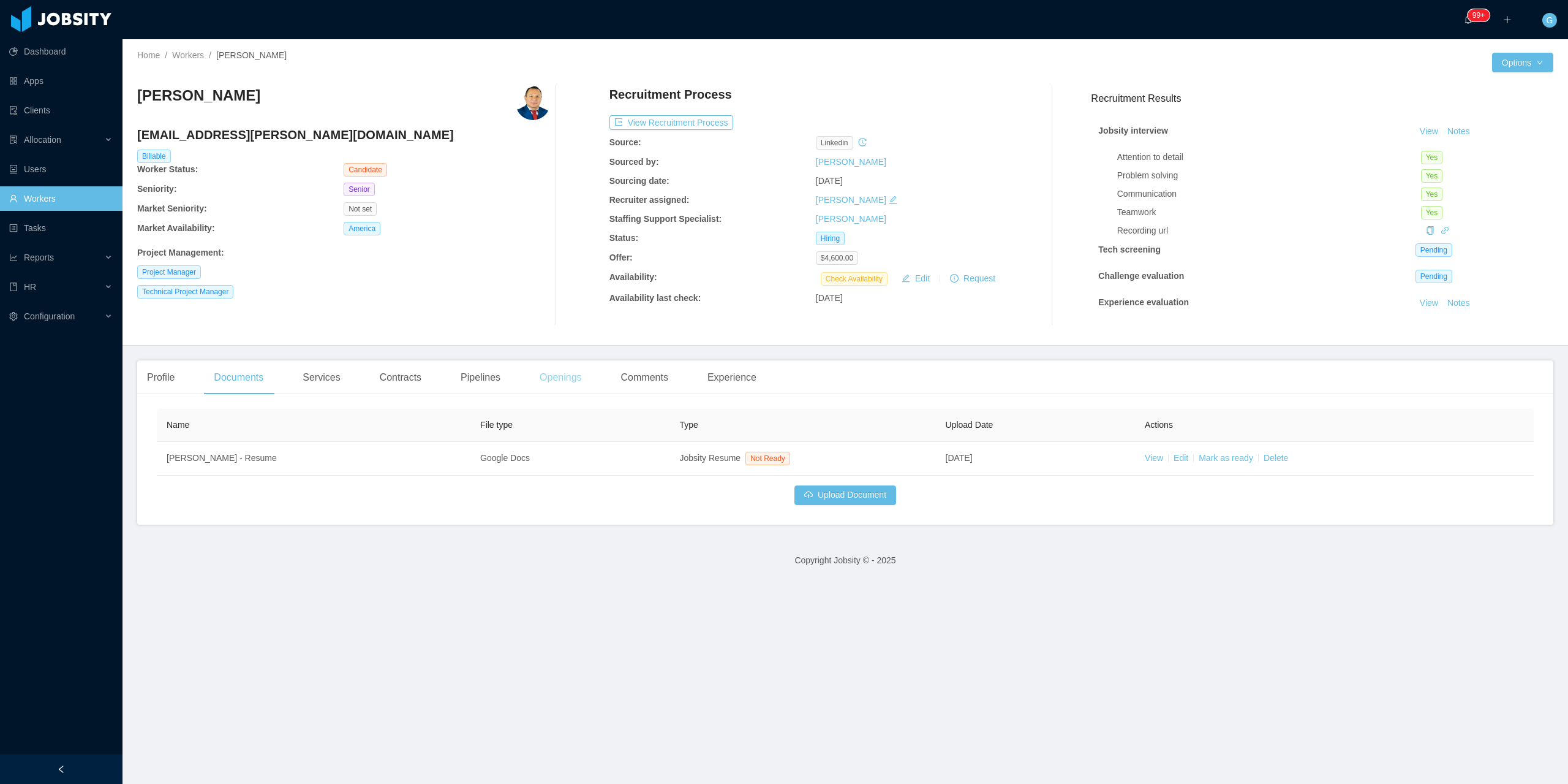
click at [566, 368] on div "Openings" at bounding box center [561, 377] width 62 height 35
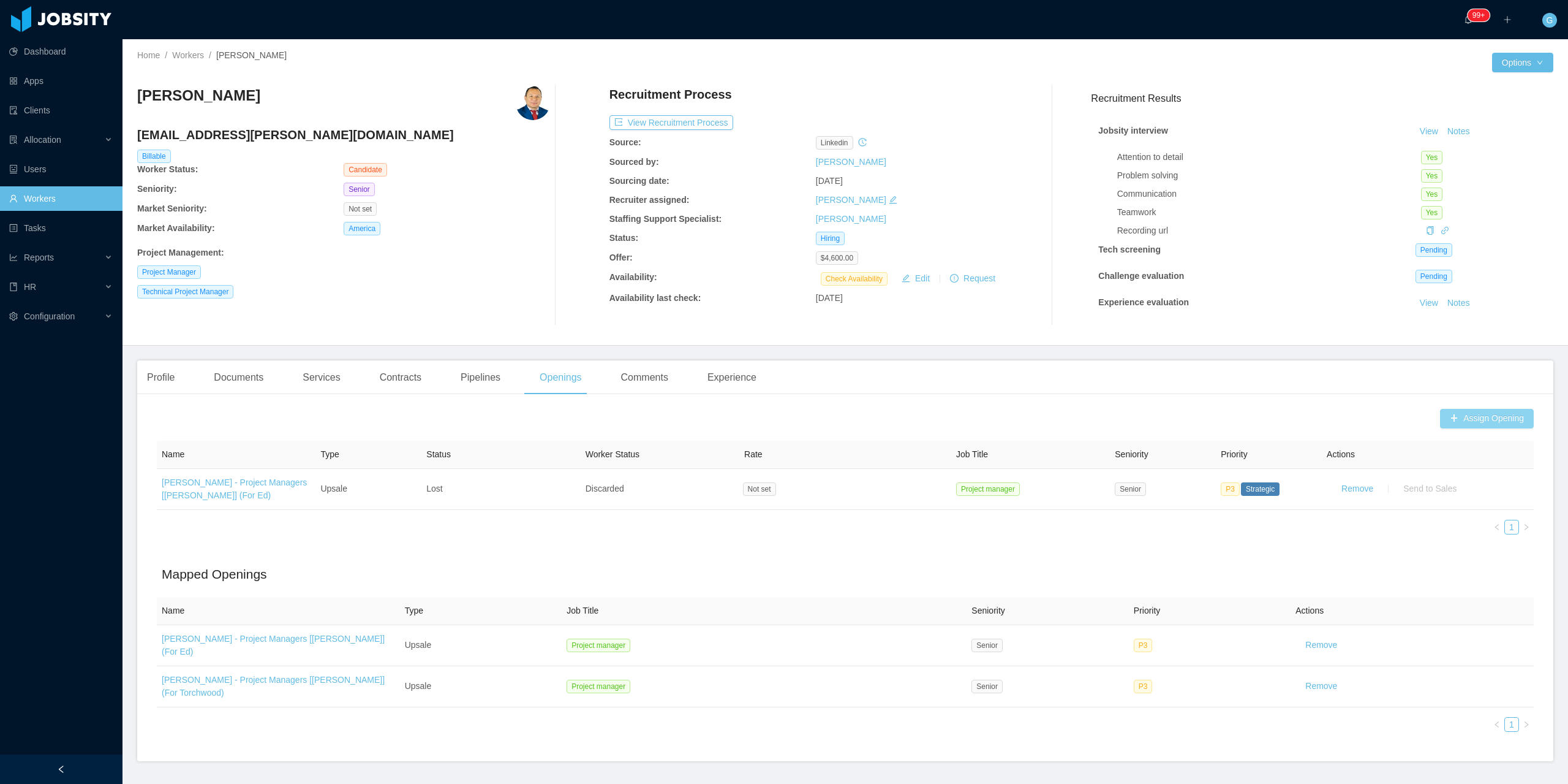
click at [1511, 421] on button "Assign Opening" at bounding box center [1487, 418] width 94 height 20
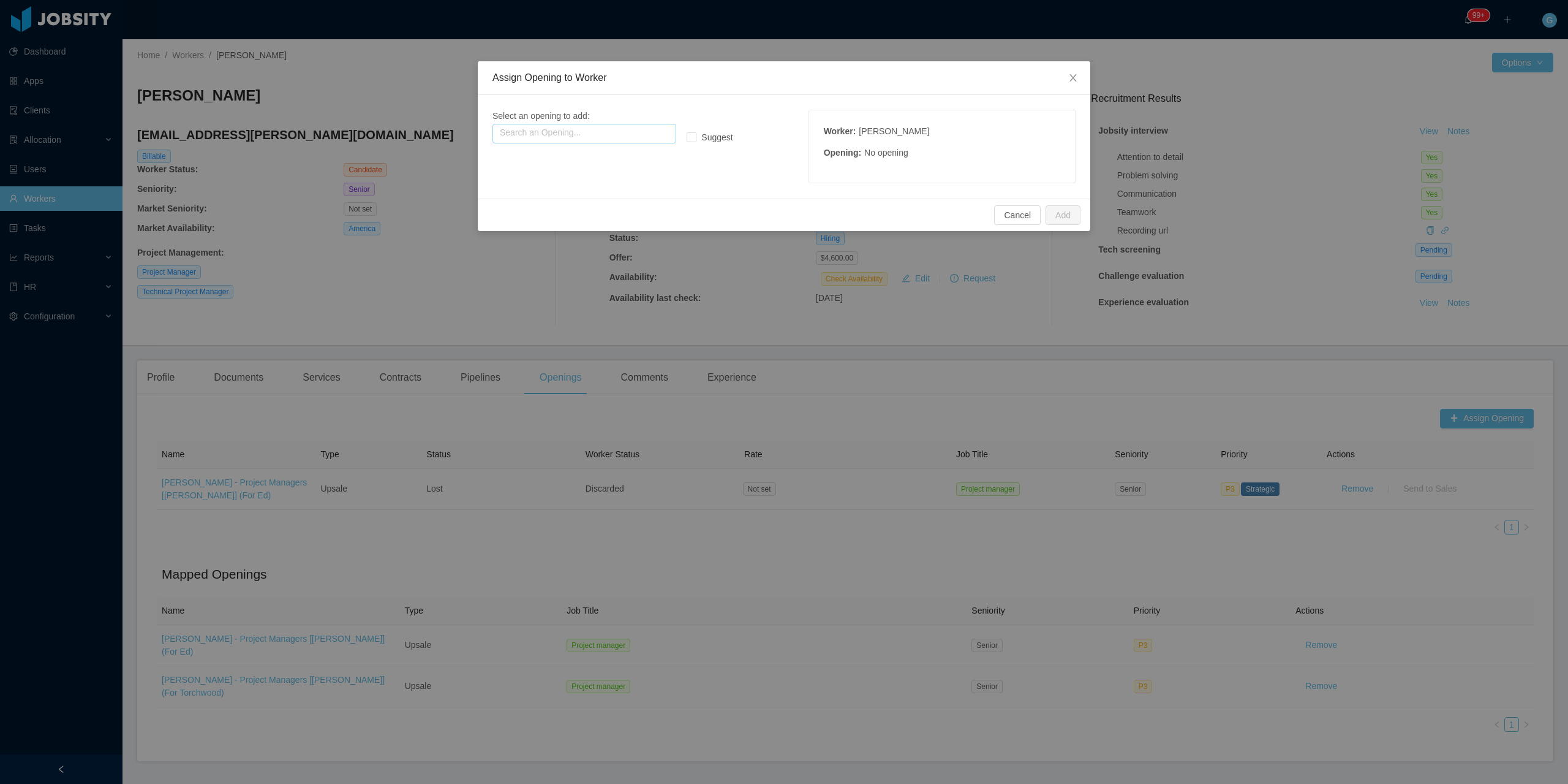
click at [587, 132] on input "text" at bounding box center [584, 133] width 184 height 20
drag, startPoint x: 604, startPoint y: 166, endPoint x: 629, endPoint y: 166, distance: 25.0
click at [604, 166] on p "Type: Upsale" at bounding box center [584, 170] width 169 height 13
type input "**********"
click at [1059, 213] on button "Add" at bounding box center [1063, 214] width 35 height 20
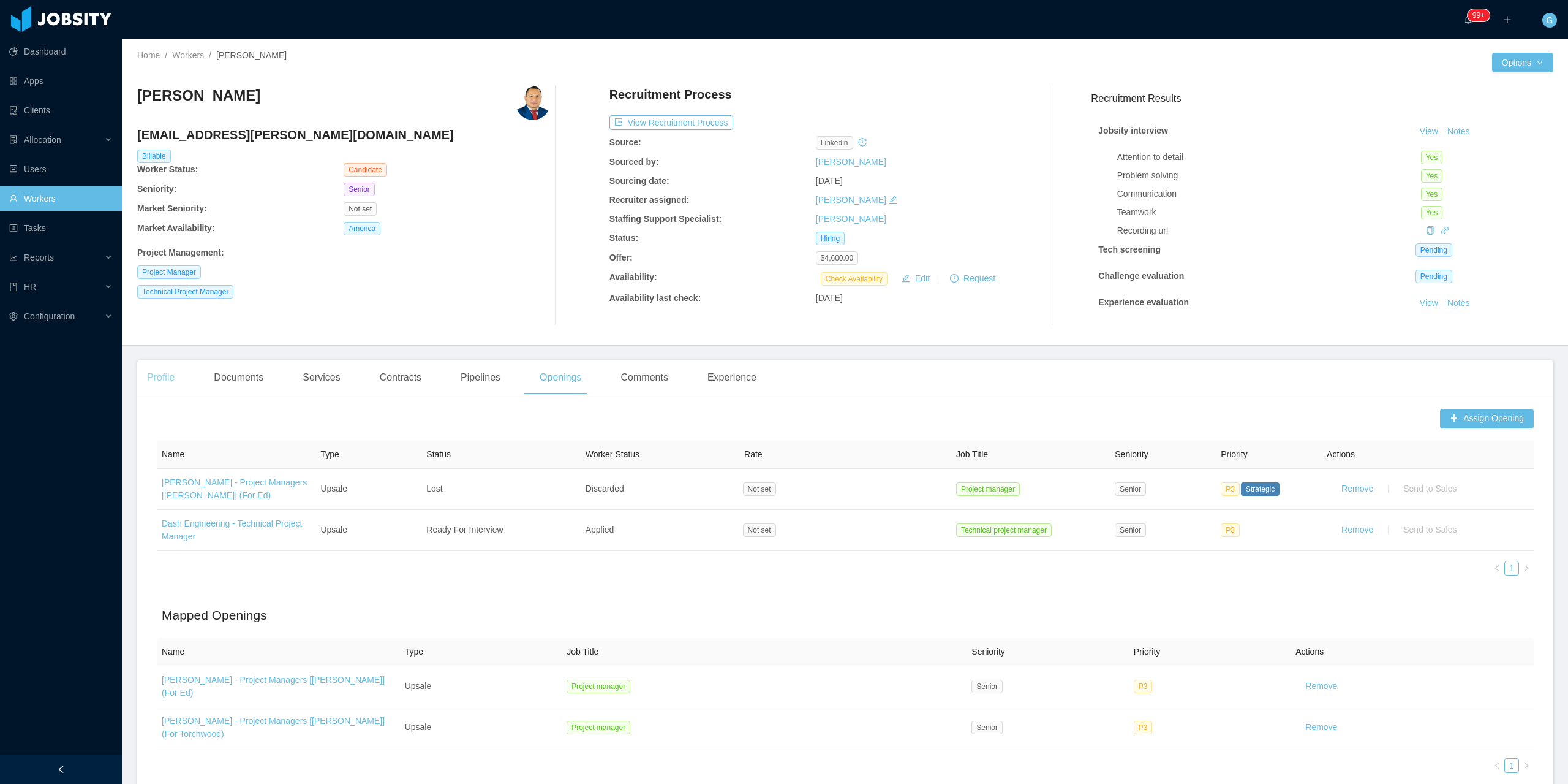
click at [181, 378] on div "Profile" at bounding box center [161, 377] width 47 height 35
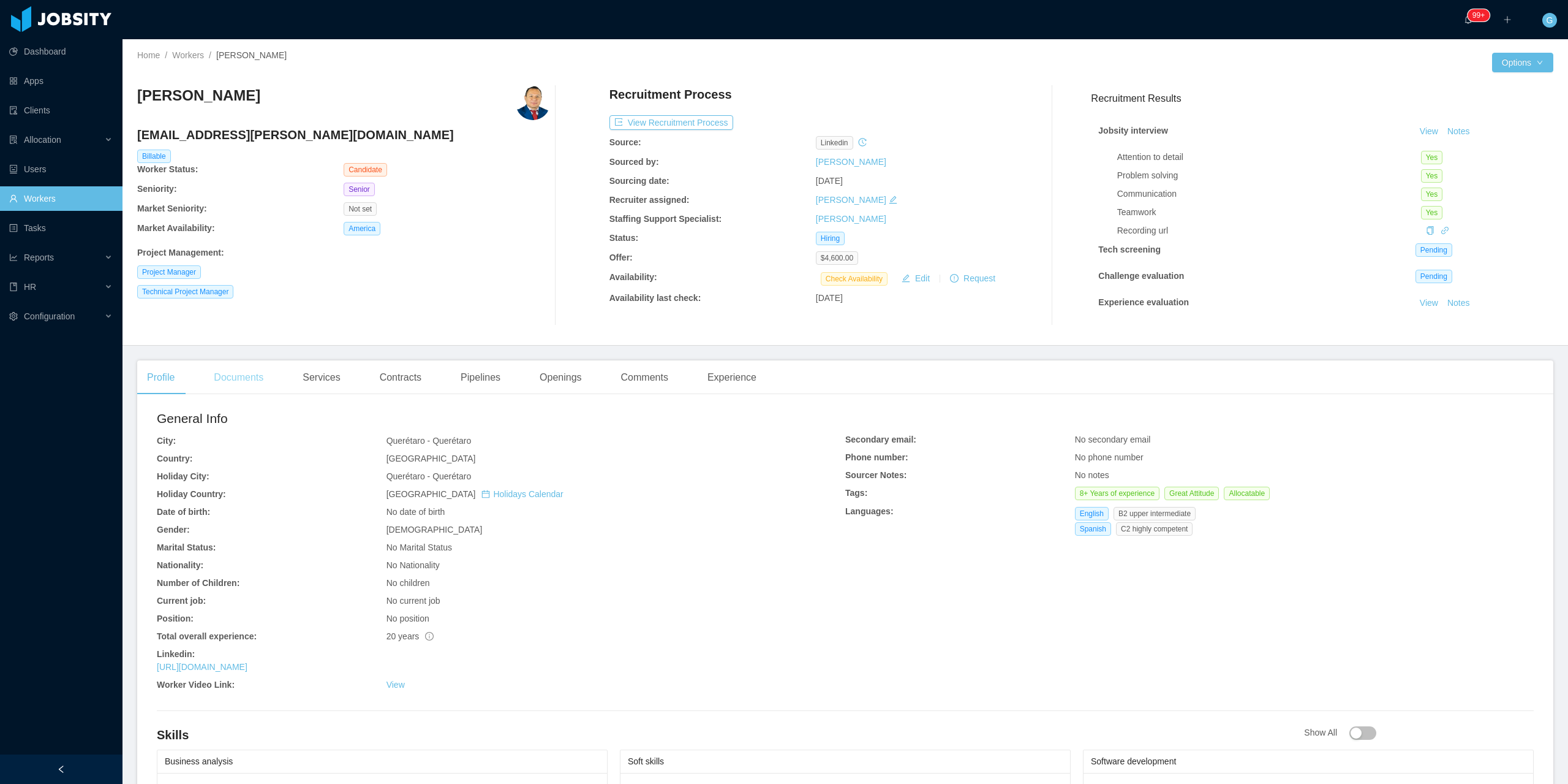
click at [258, 385] on div "Documents" at bounding box center [239, 377] width 70 height 35
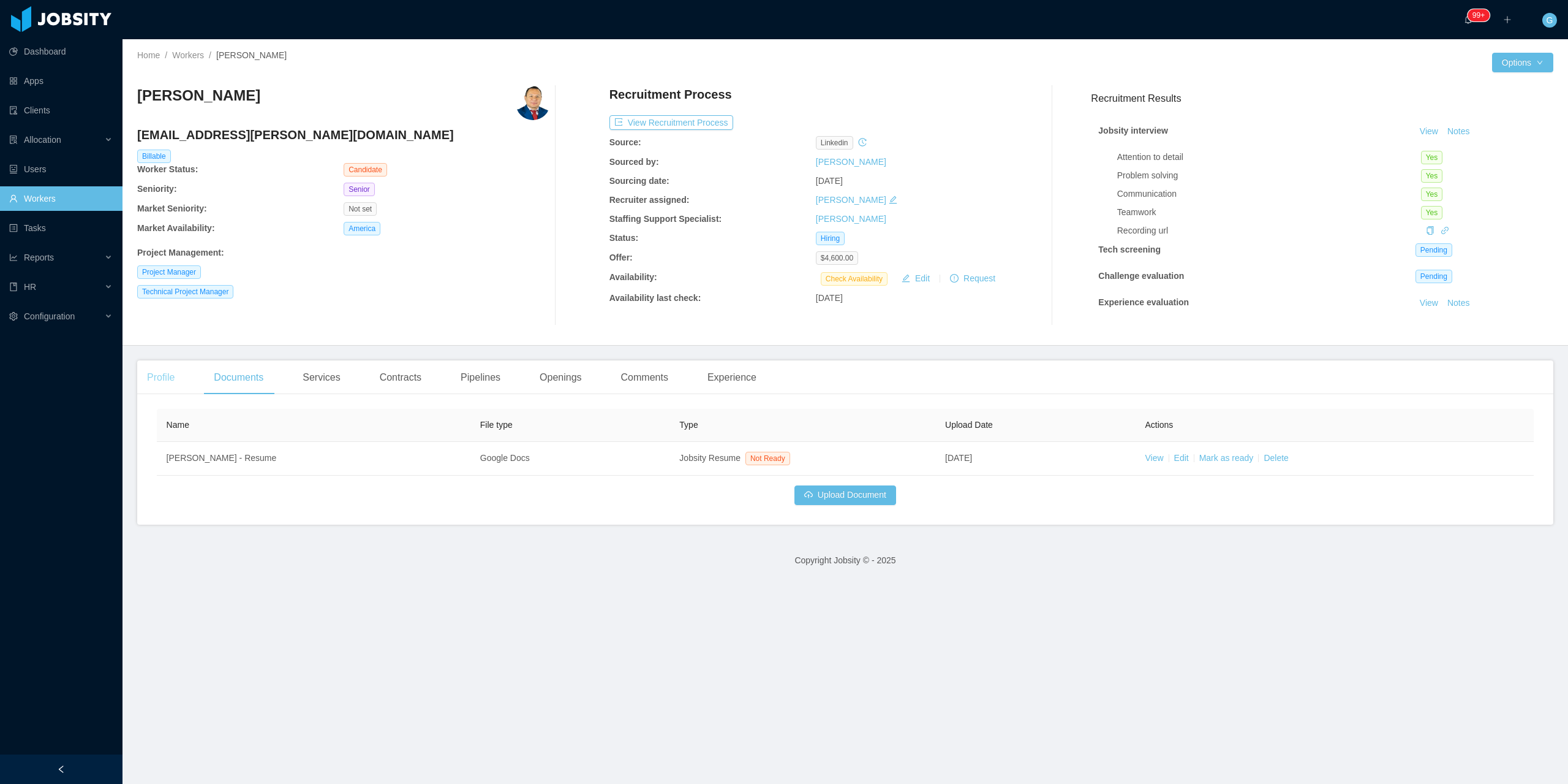
click at [175, 361] on div "Profile" at bounding box center [161, 377] width 47 height 35
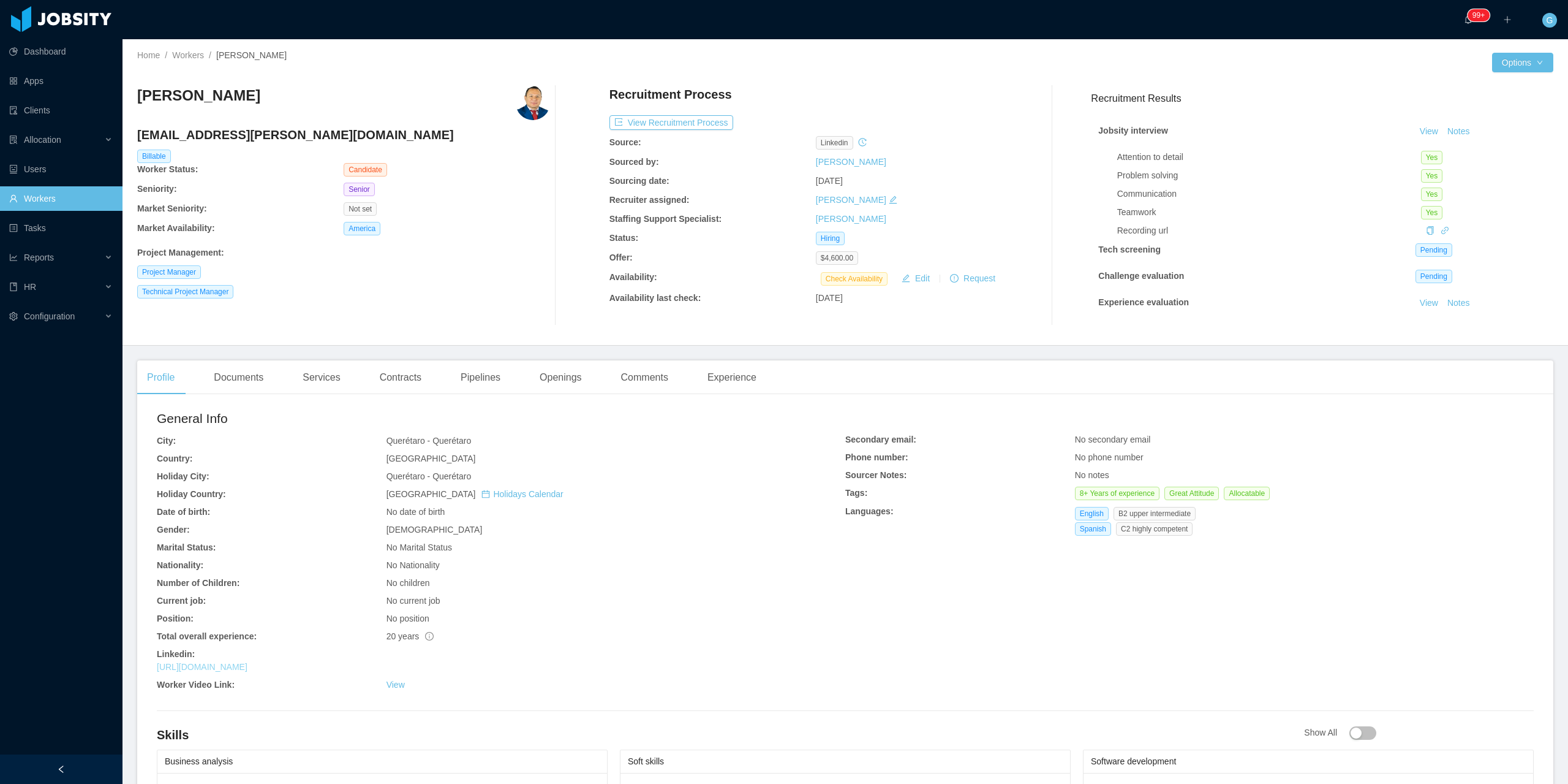
click at [247, 662] on link "[URL][DOMAIN_NAME]" at bounding box center [202, 666] width 90 height 9
click at [1440, 231] on icon "icon: link" at bounding box center [1444, 230] width 8 height 8
click at [253, 384] on div "Documents" at bounding box center [239, 377] width 70 height 35
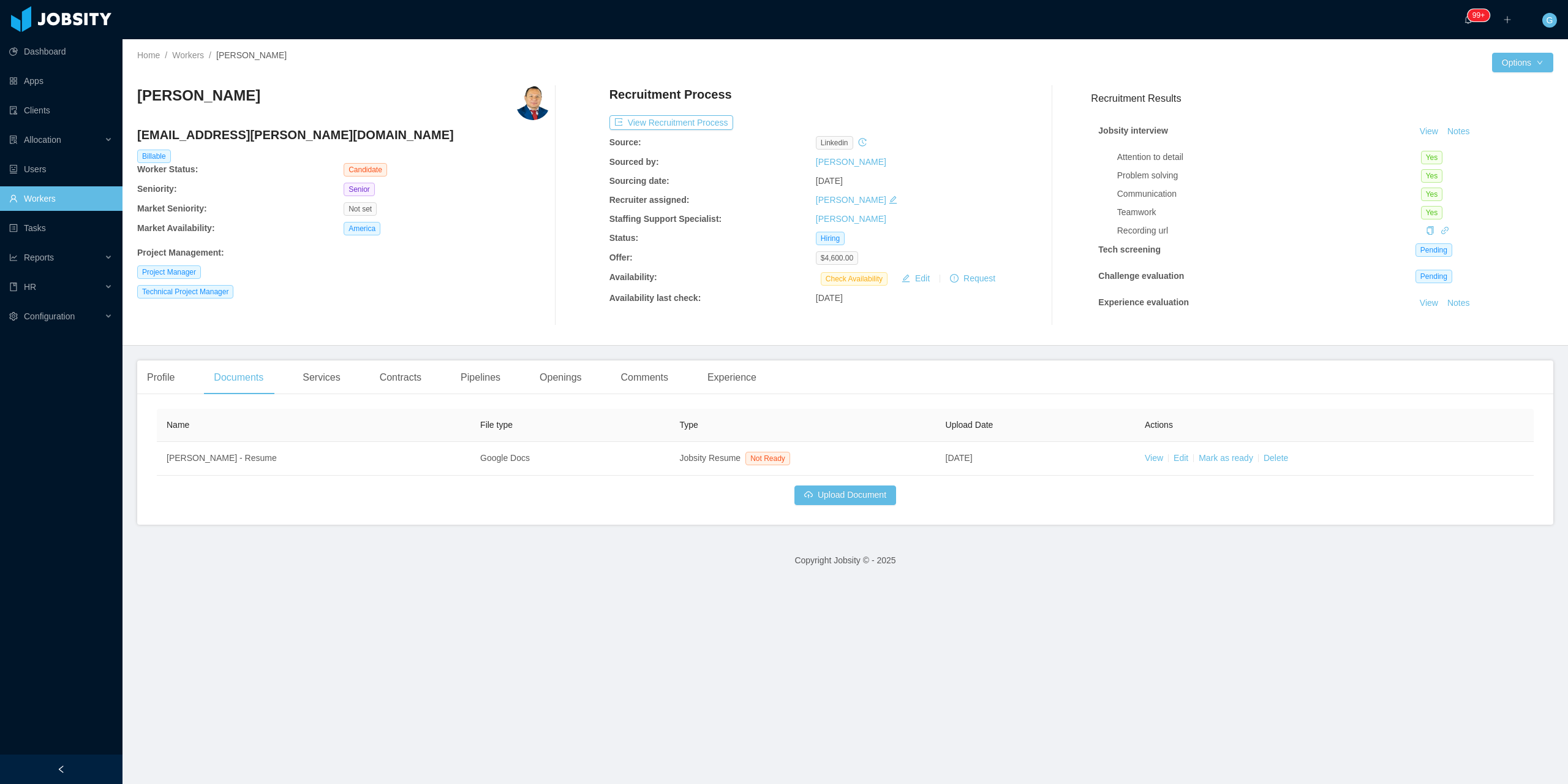
click at [600, 378] on div "Profile Documents Services Contracts Pipelines Openings Comments Experience" at bounding box center [451, 377] width 629 height 35
click at [567, 374] on div "Openings" at bounding box center [561, 377] width 62 height 35
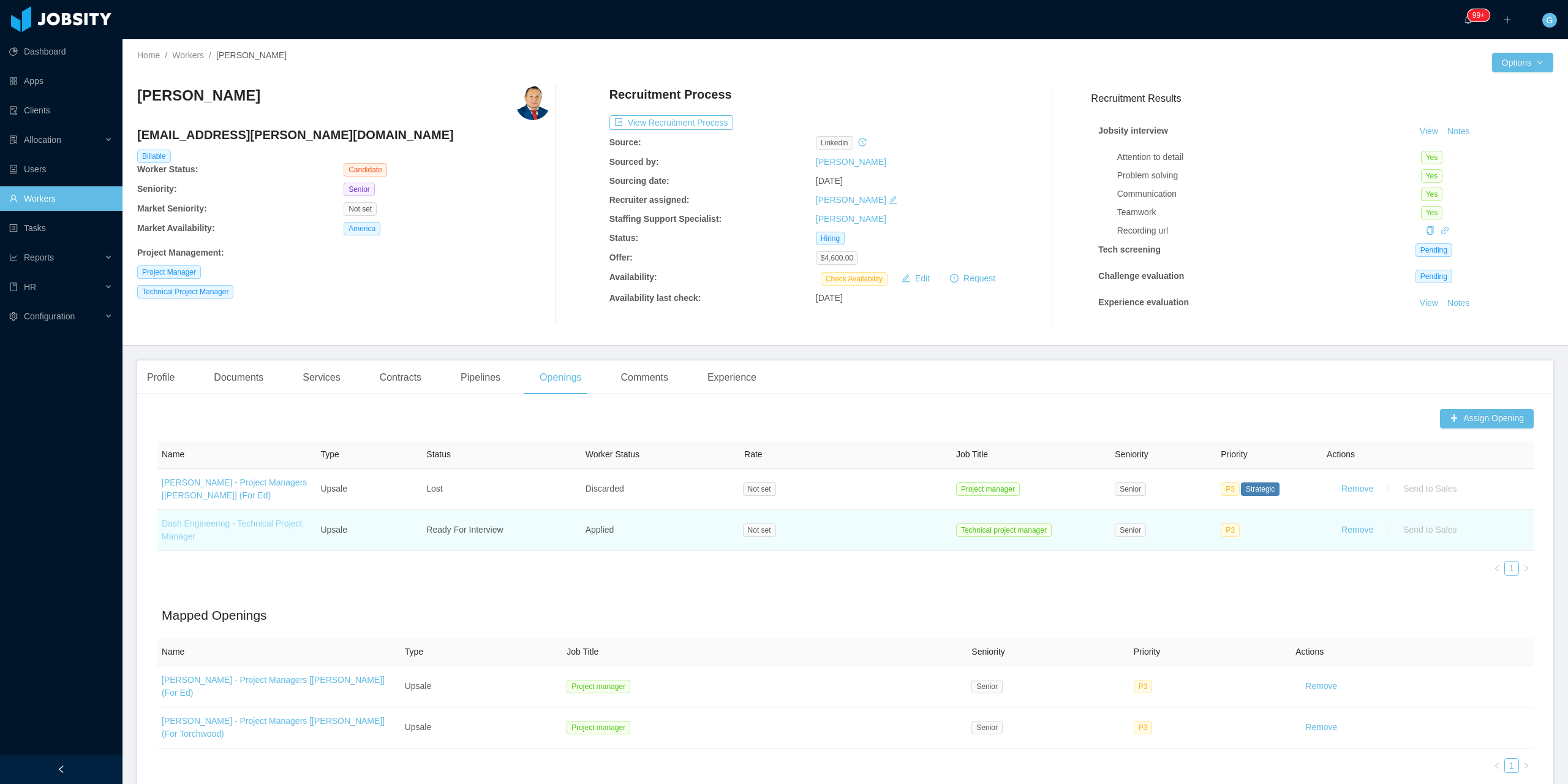
click at [221, 526] on link "Dash Engineering - Technical Project Manager" at bounding box center [231, 529] width 140 height 23
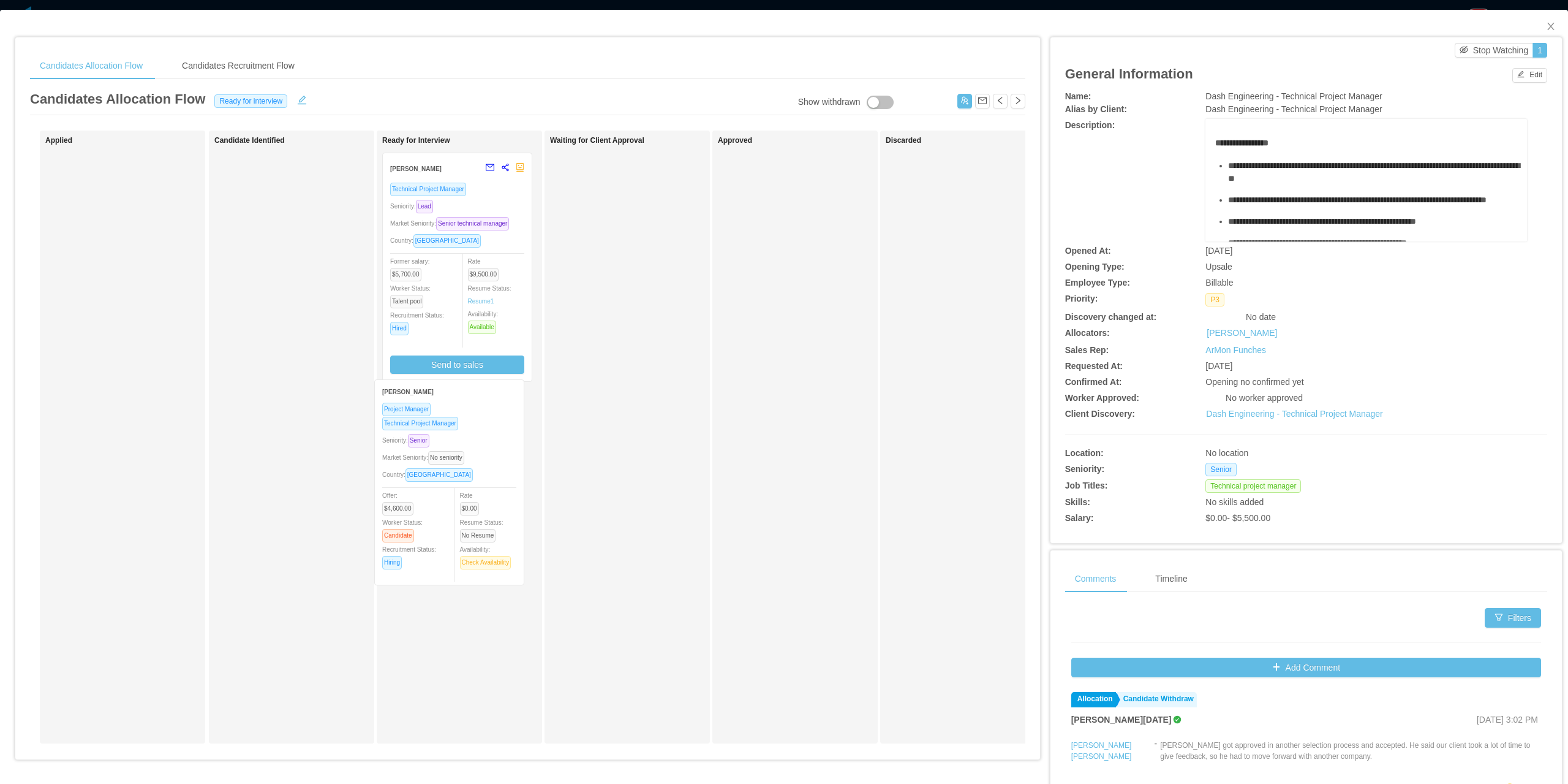
drag, startPoint x: 135, startPoint y: 197, endPoint x: 464, endPoint y: 424, distance: 399.7
click at [464, 424] on div "Applied [PERSON_NAME] Project Manager Technical Project Manager Seniority: Seni…" at bounding box center [527, 442] width 995 height 622
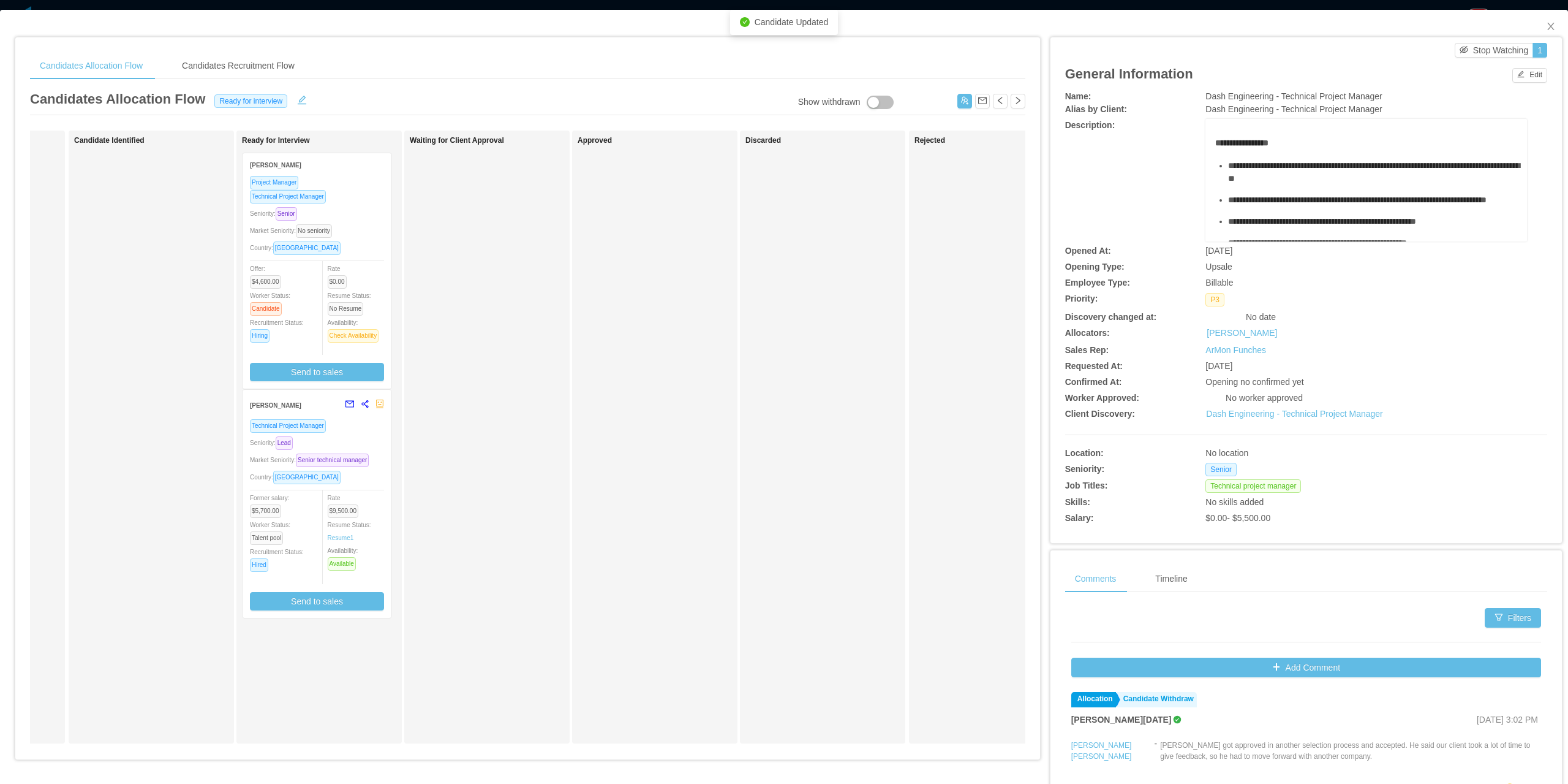
scroll to position [0, 110]
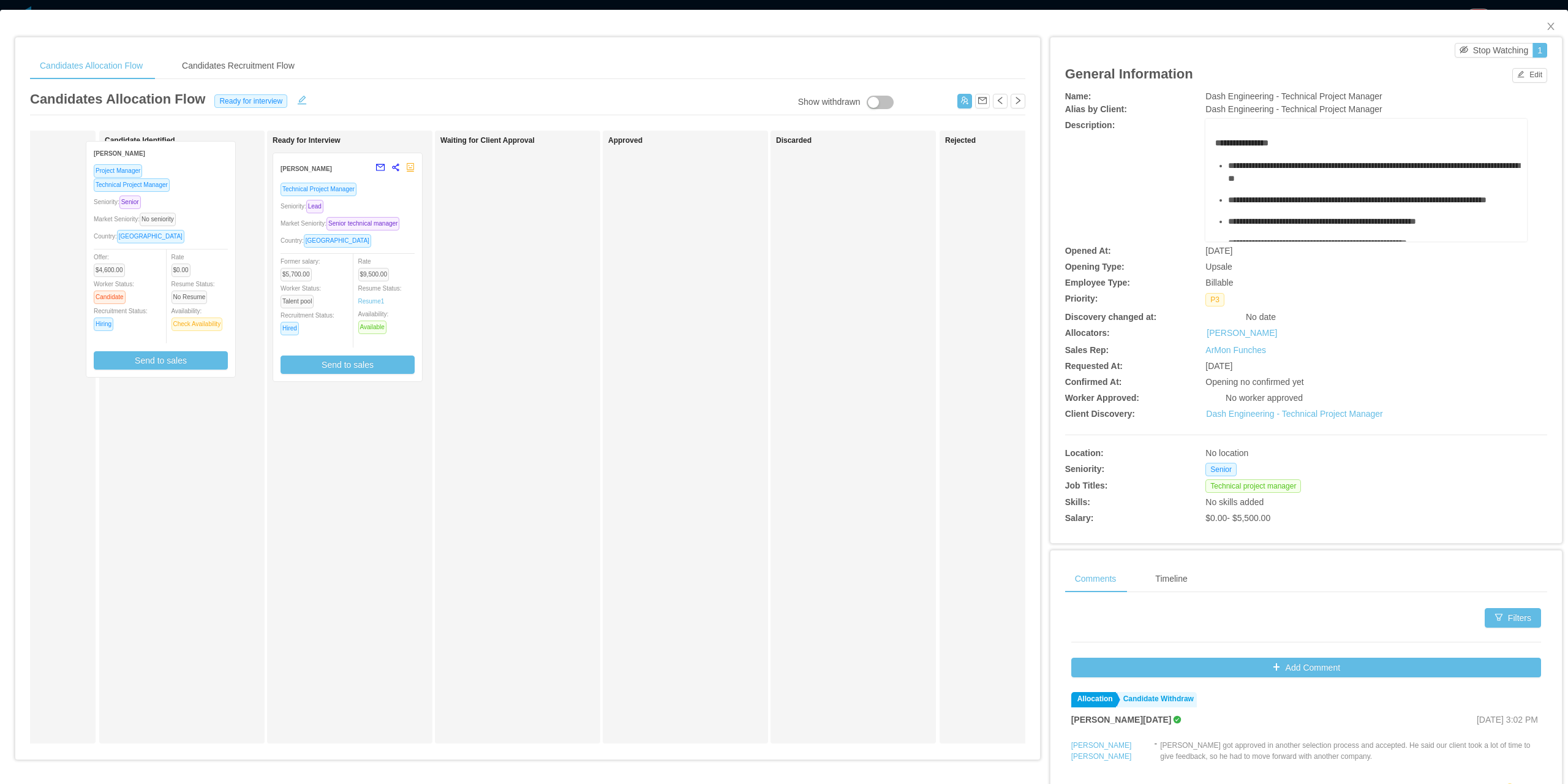
drag, startPoint x: 365, startPoint y: 215, endPoint x: 178, endPoint y: 203, distance: 187.4
click at [178, 203] on div "Applied Candidate Identified Ready for Interview Alejandro Pantoja Project Mana…" at bounding box center [527, 442] width 995 height 622
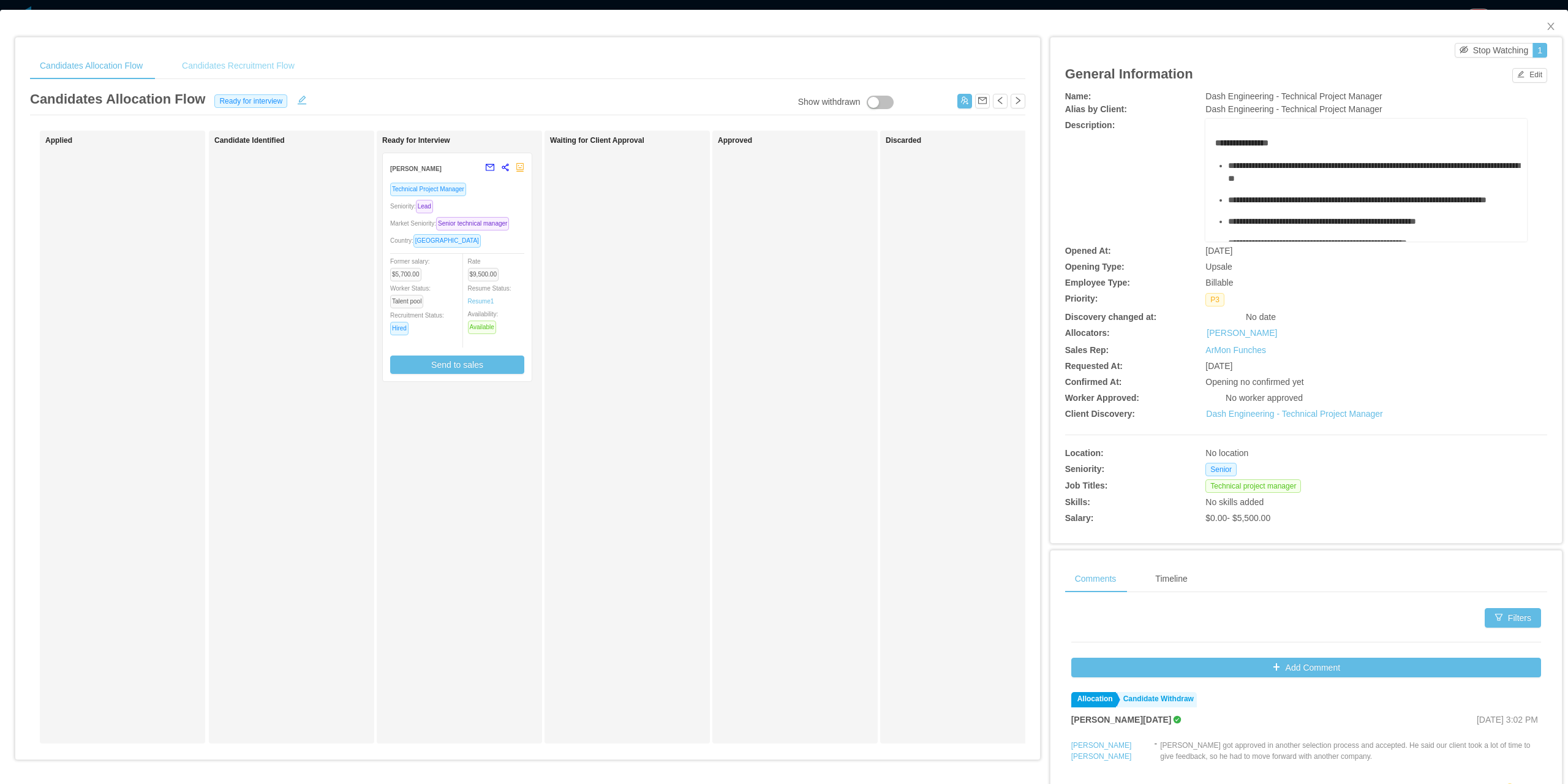
click at [227, 59] on div "Candidates Recruitment Flow" at bounding box center [238, 65] width 132 height 27
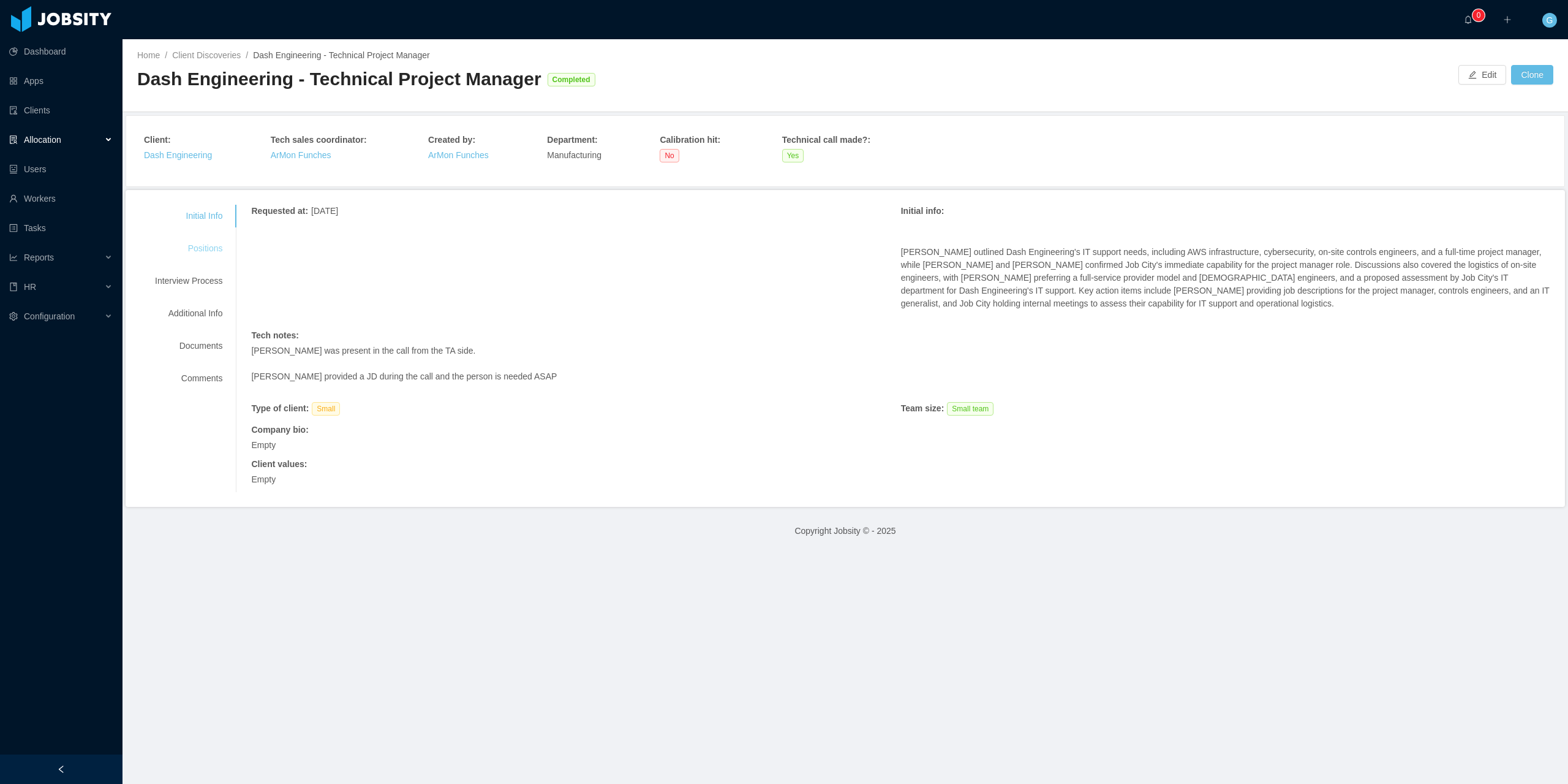
click at [209, 246] on div "Positions" at bounding box center [188, 248] width 97 height 23
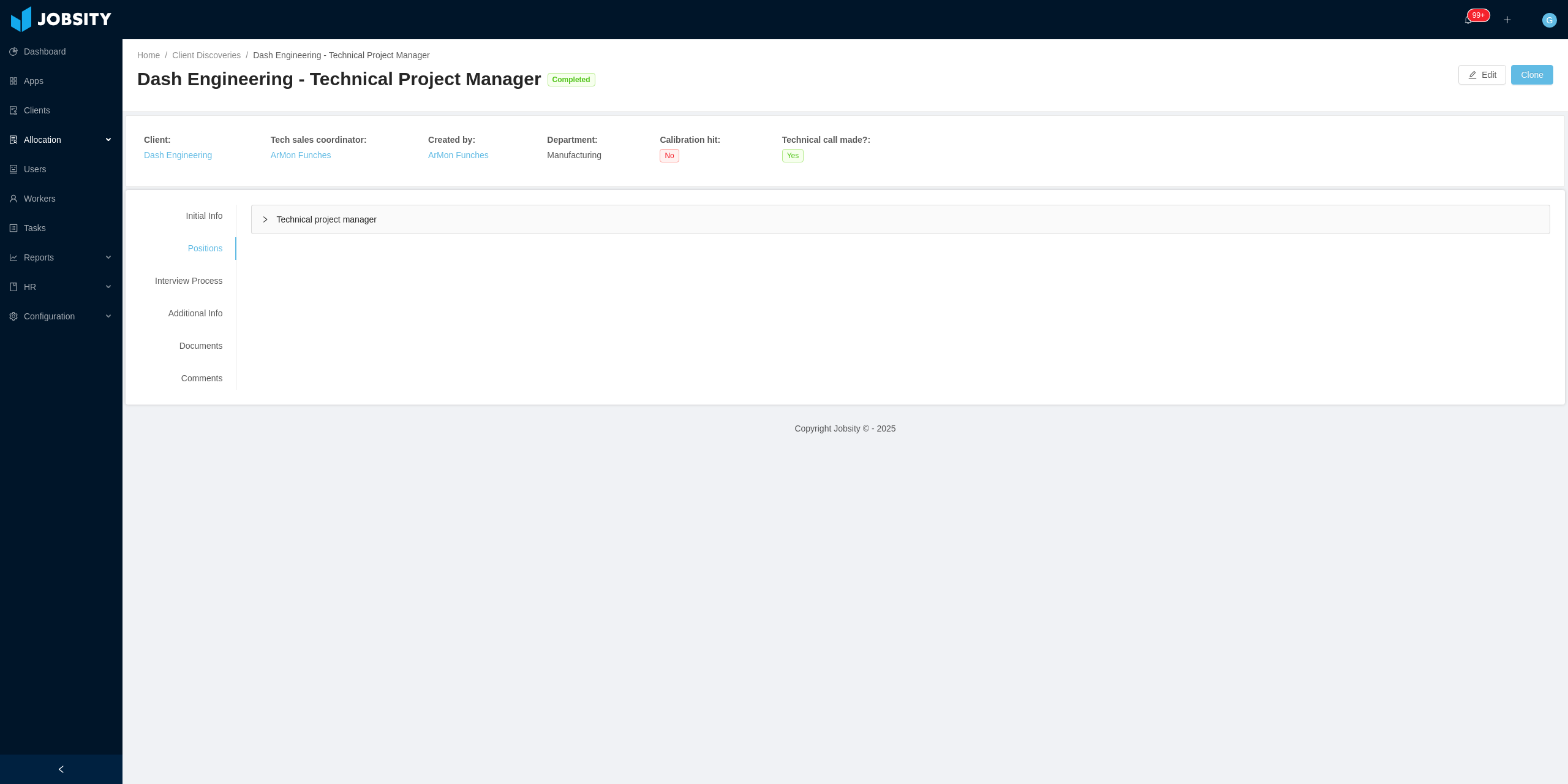
click at [287, 227] on div "Technical project manager" at bounding box center [900, 219] width 1297 height 28
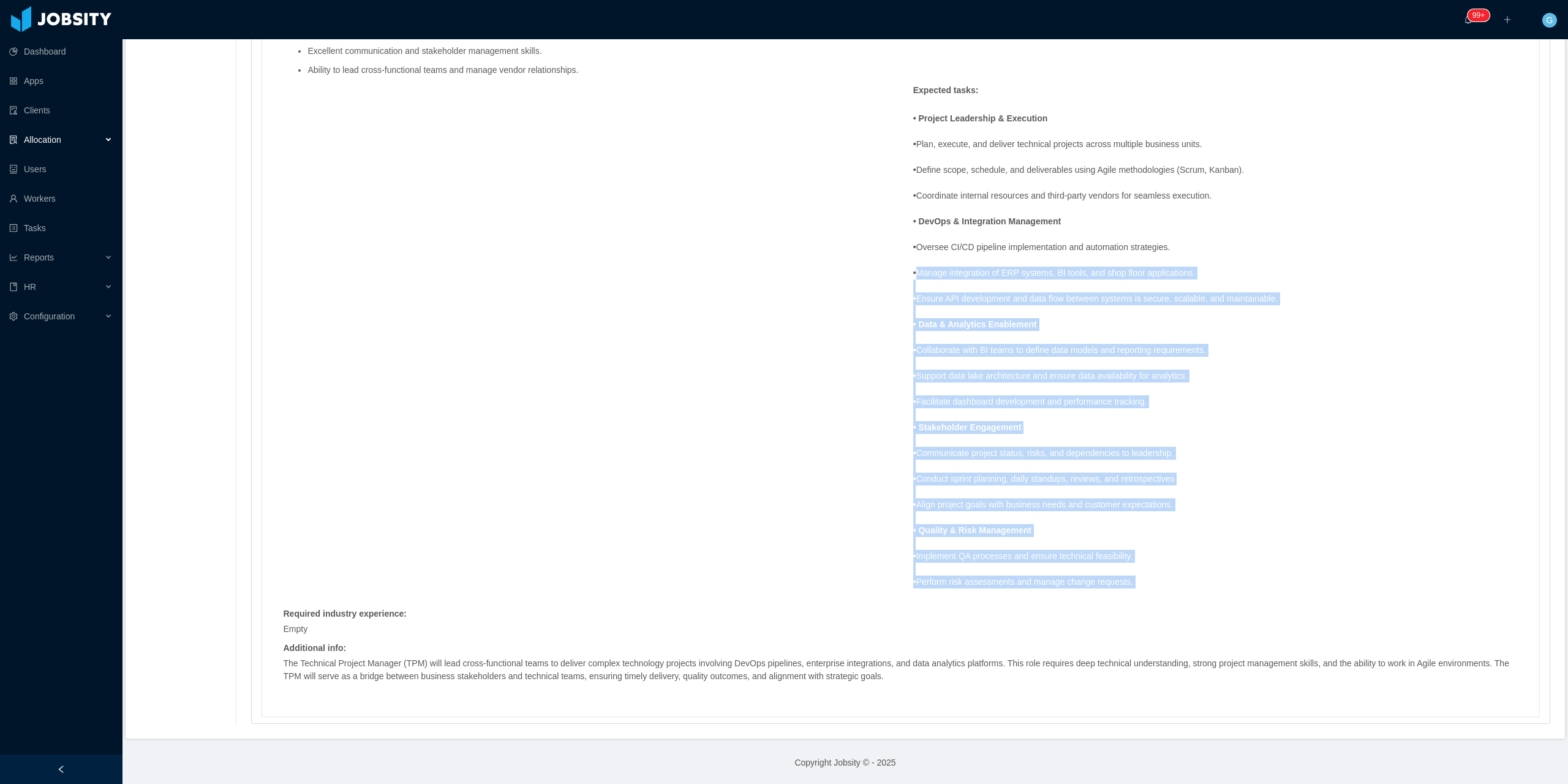
scroll to position [1017, 0]
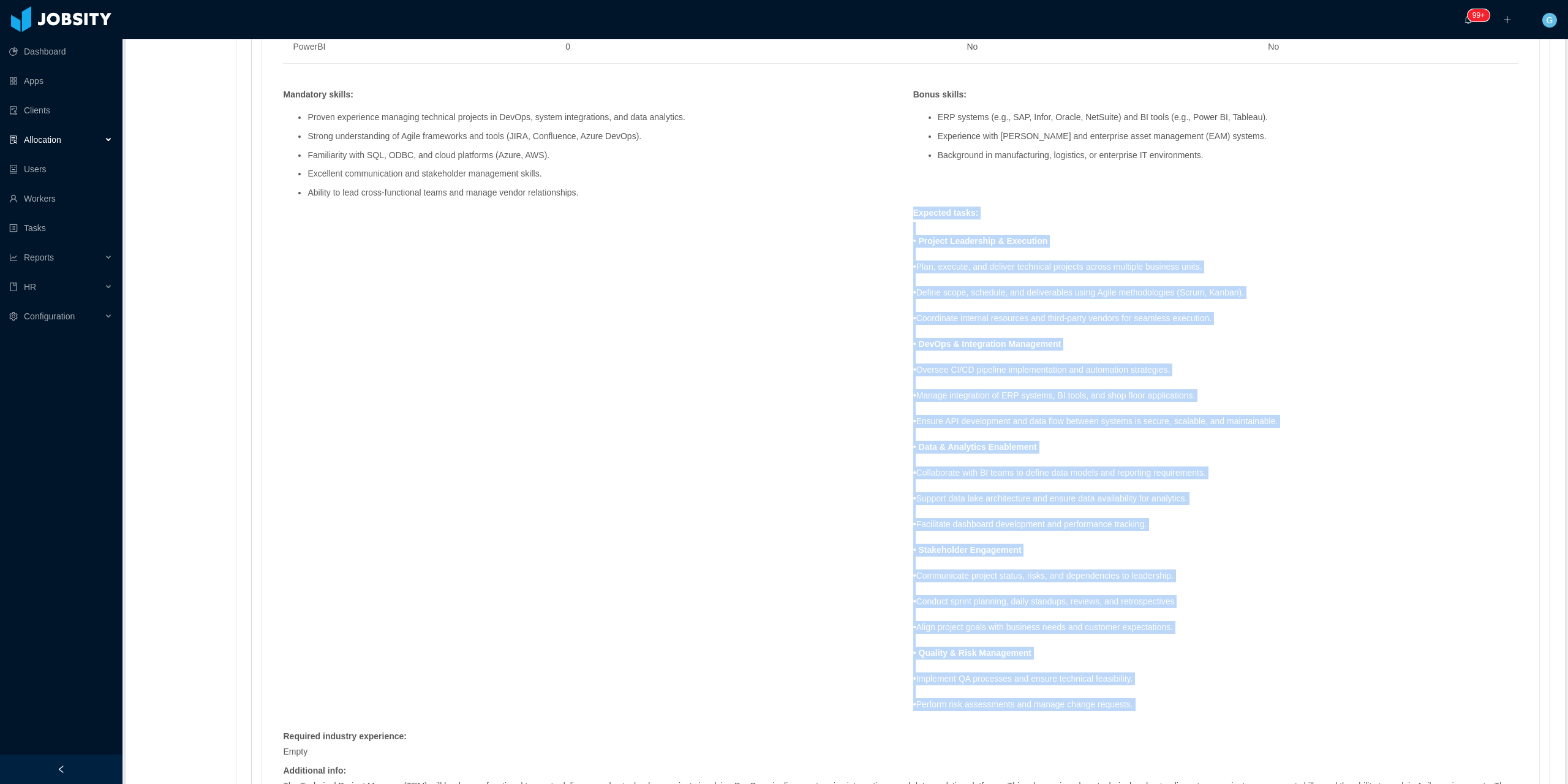
drag, startPoint x: 1136, startPoint y: 599, endPoint x: 899, endPoint y: 215, distance: 451.2
click at [901, 215] on div "Expected tasks : • Project Leadership & Execution • Plan, execute, and deliver …" at bounding box center [1216, 468] width 629 height 524
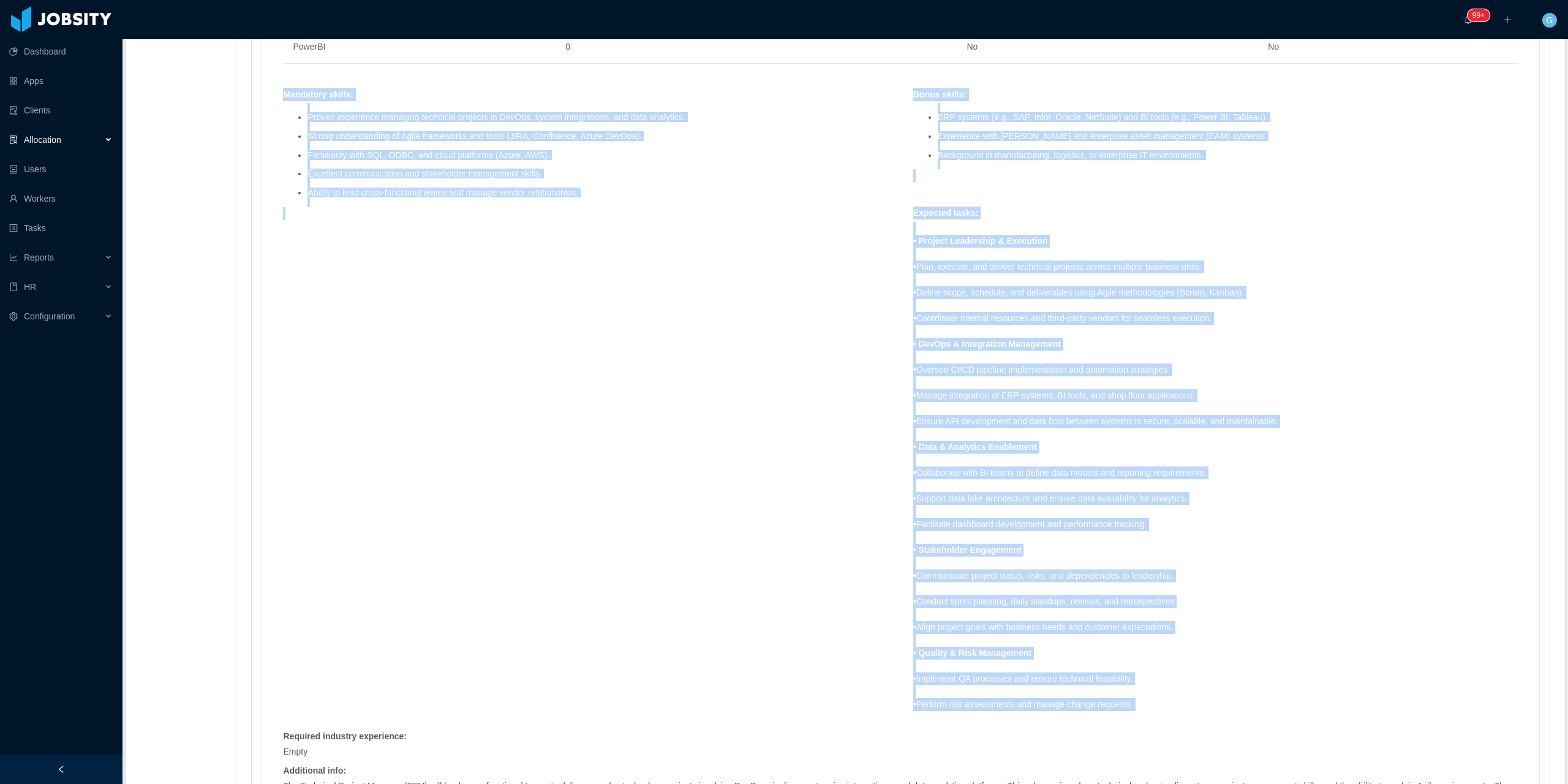
drag, startPoint x: 275, startPoint y: 94, endPoint x: 1150, endPoint y: 729, distance: 1081.1
click at [1150, 729] on div "Skills : Skill Years Notes Deal Breaker Mandatory SQL 7 Yes Yes Jira 5 Yes Yes …" at bounding box center [900, 288] width 1260 height 1074
copy div "Loremipsu dolors : Ametco adipiscing elitsedd eiusmodte incididu ut LabOre, etd…"
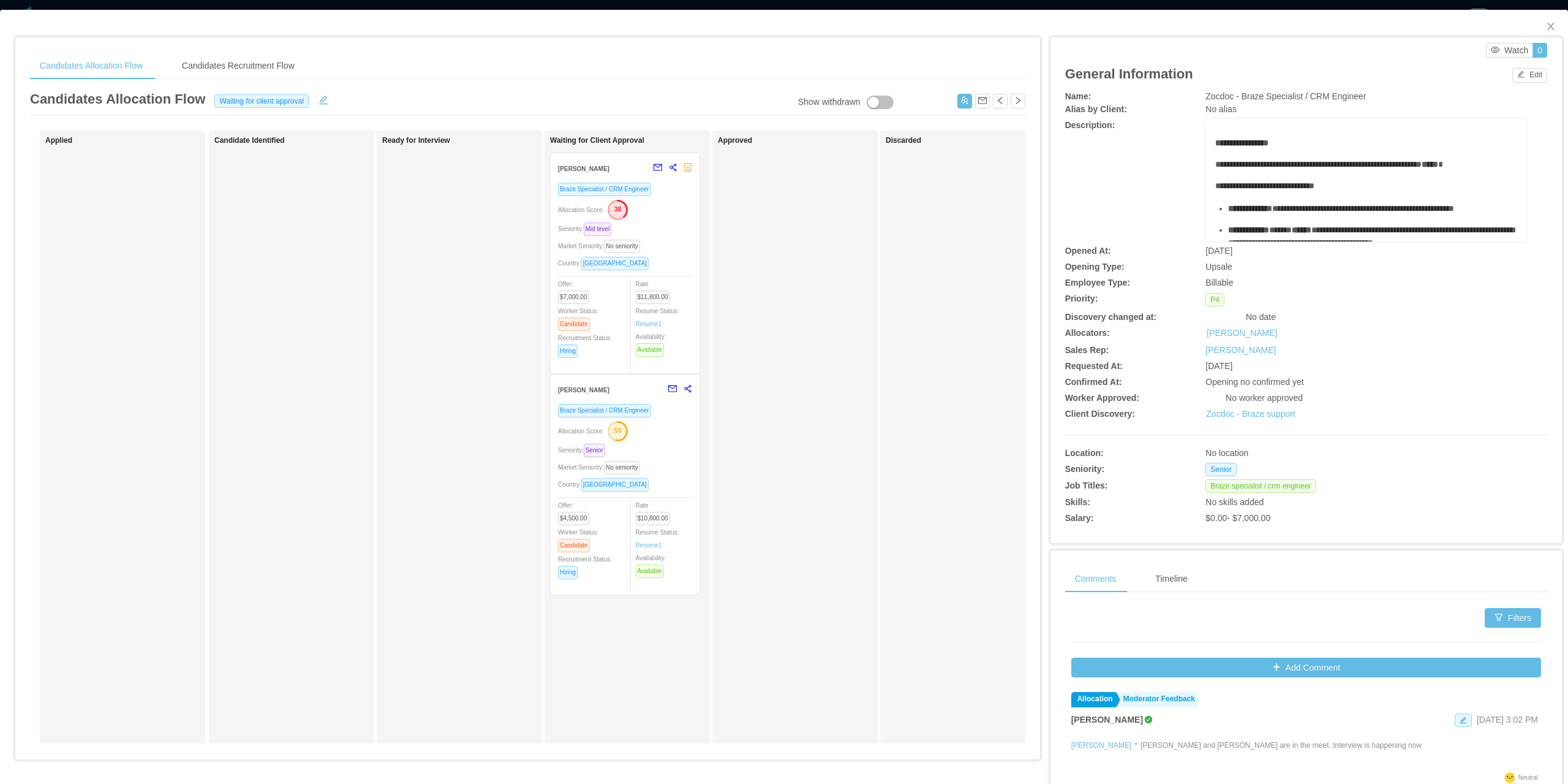
click at [656, 257] on div "Country: [GEOGRAPHIC_DATA]" at bounding box center [625, 262] width 134 height 14
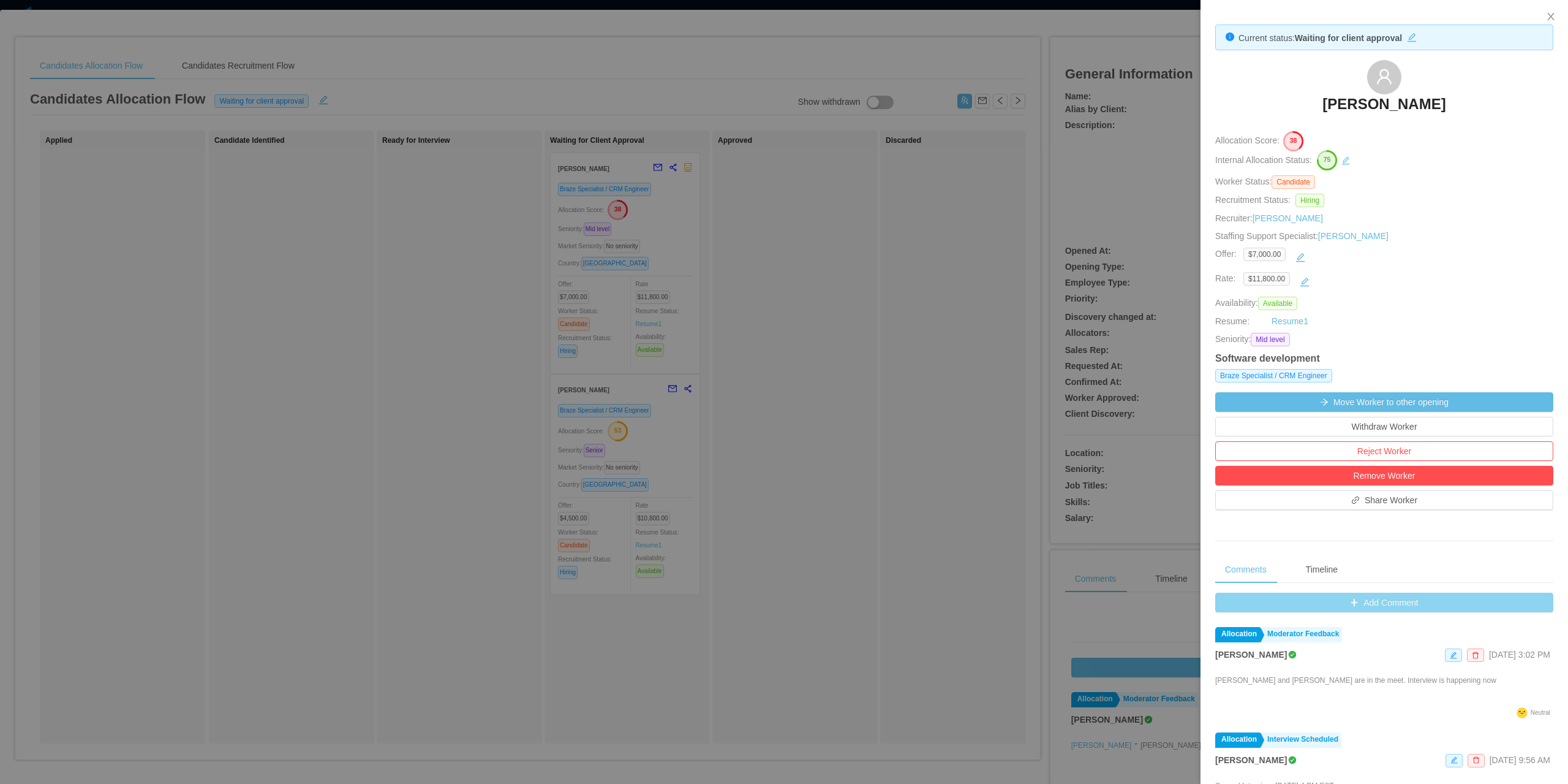
click at [1331, 607] on button "Add Comment" at bounding box center [1384, 602] width 338 height 20
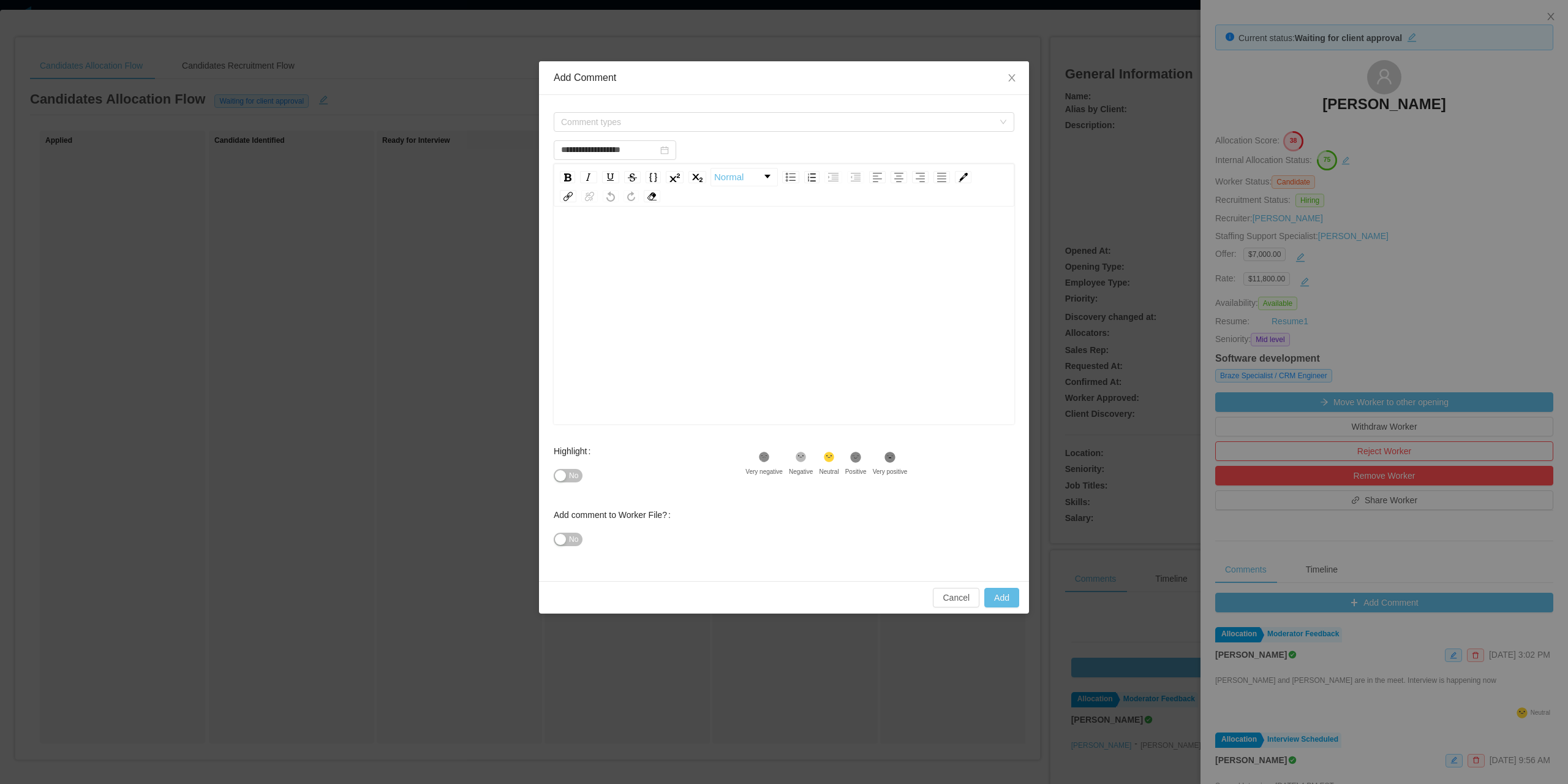
click at [757, 251] on div "rdw-editor" at bounding box center [784, 240] width 442 height 24
type input "**********"
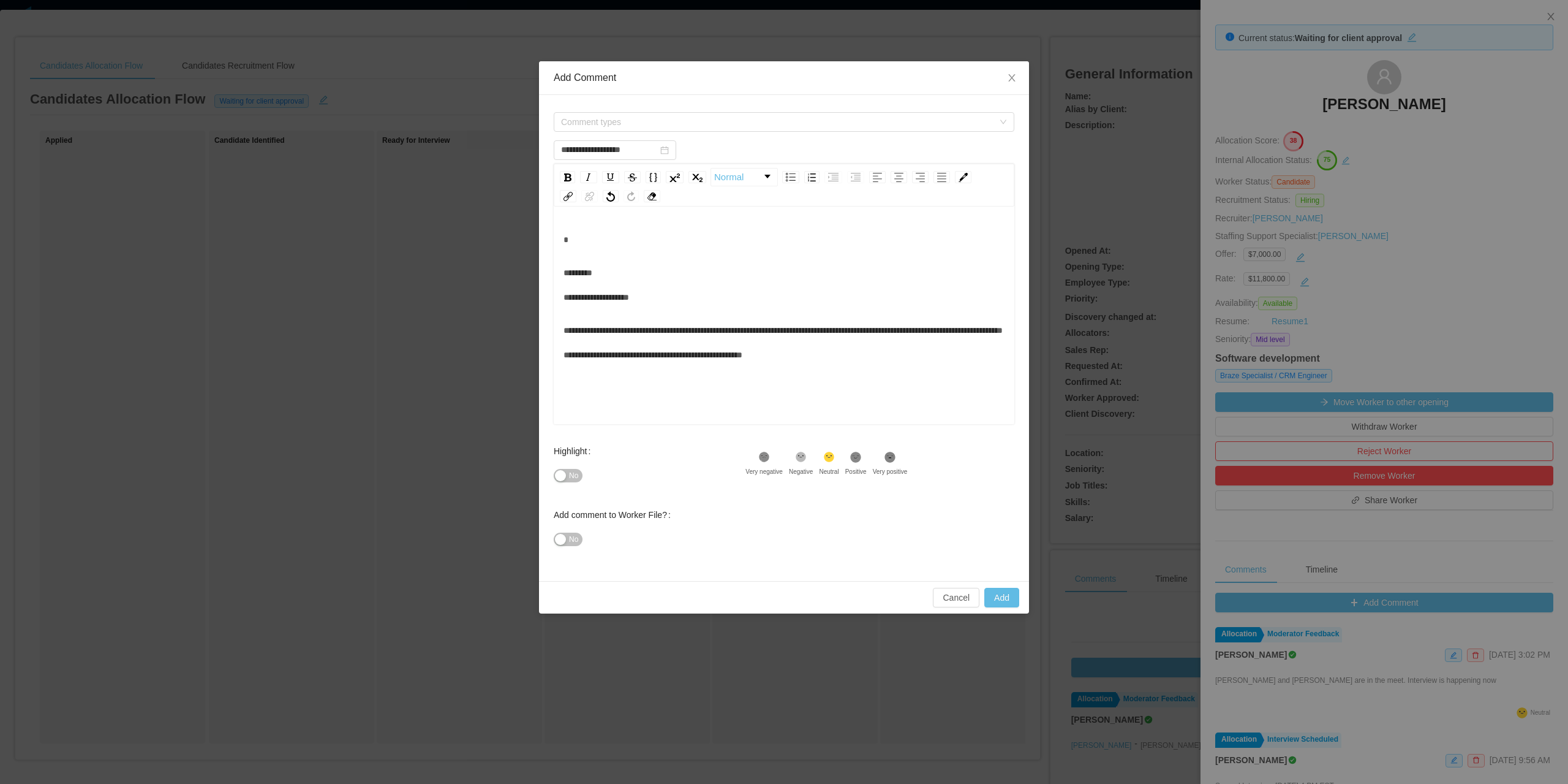
click at [642, 294] on div "**********" at bounding box center [784, 285] width 442 height 49
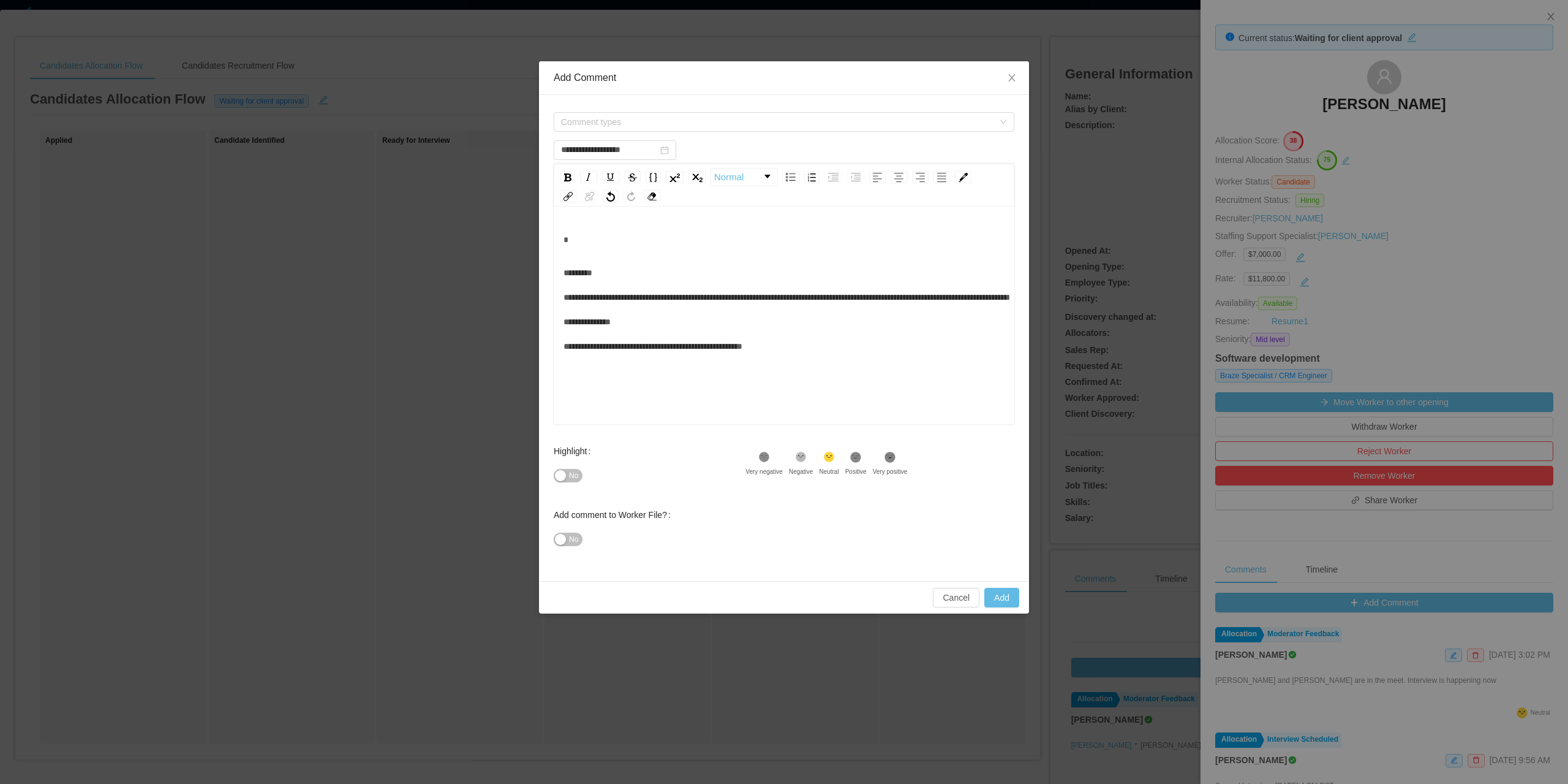
click at [569, 479] on span "No" at bounding box center [574, 475] width 9 height 12
click at [628, 122] on span "Comment types" at bounding box center [777, 121] width 432 height 12
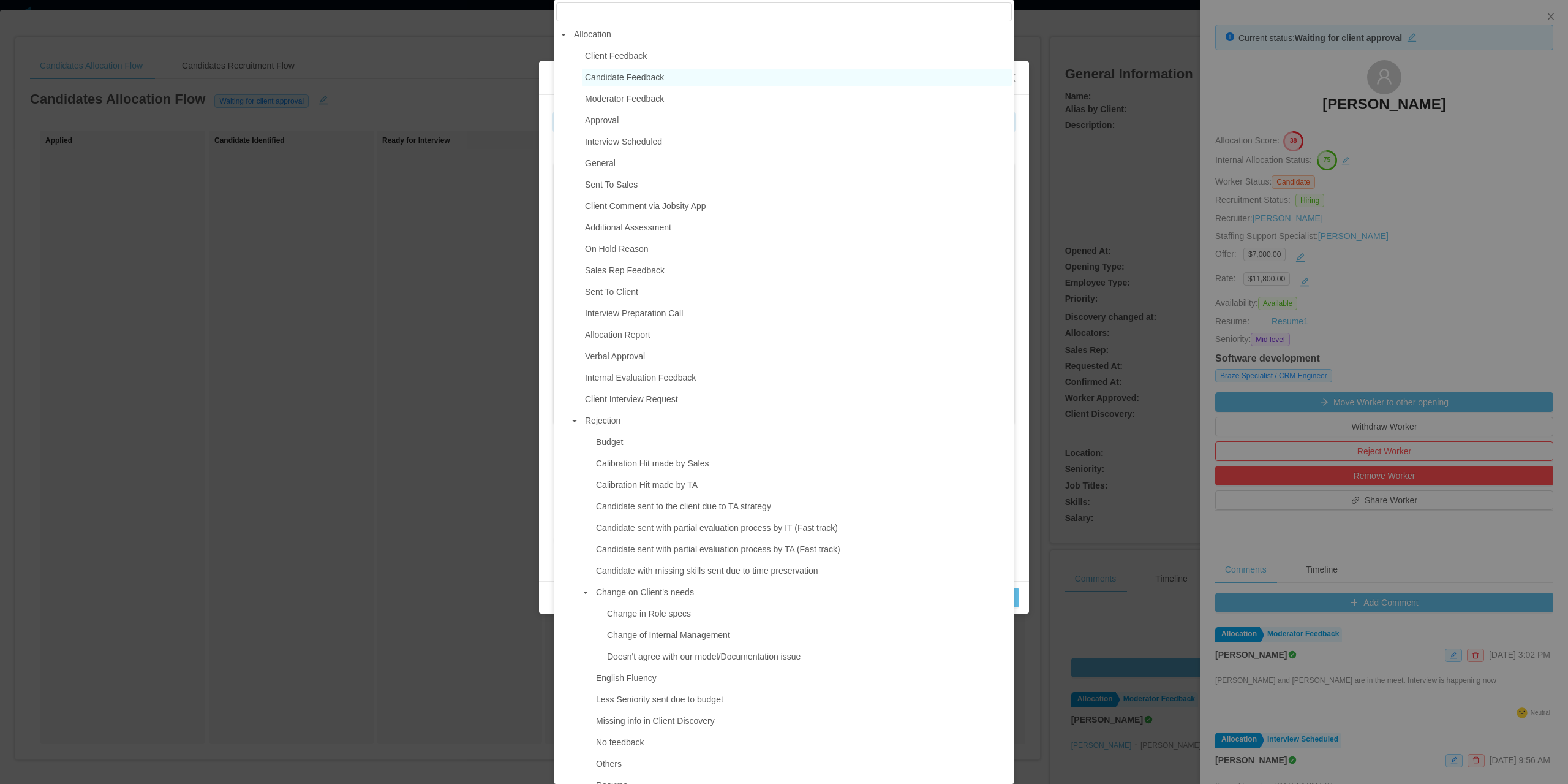
click at [620, 82] on span "Candidate Feedback" at bounding box center [625, 77] width 79 height 9
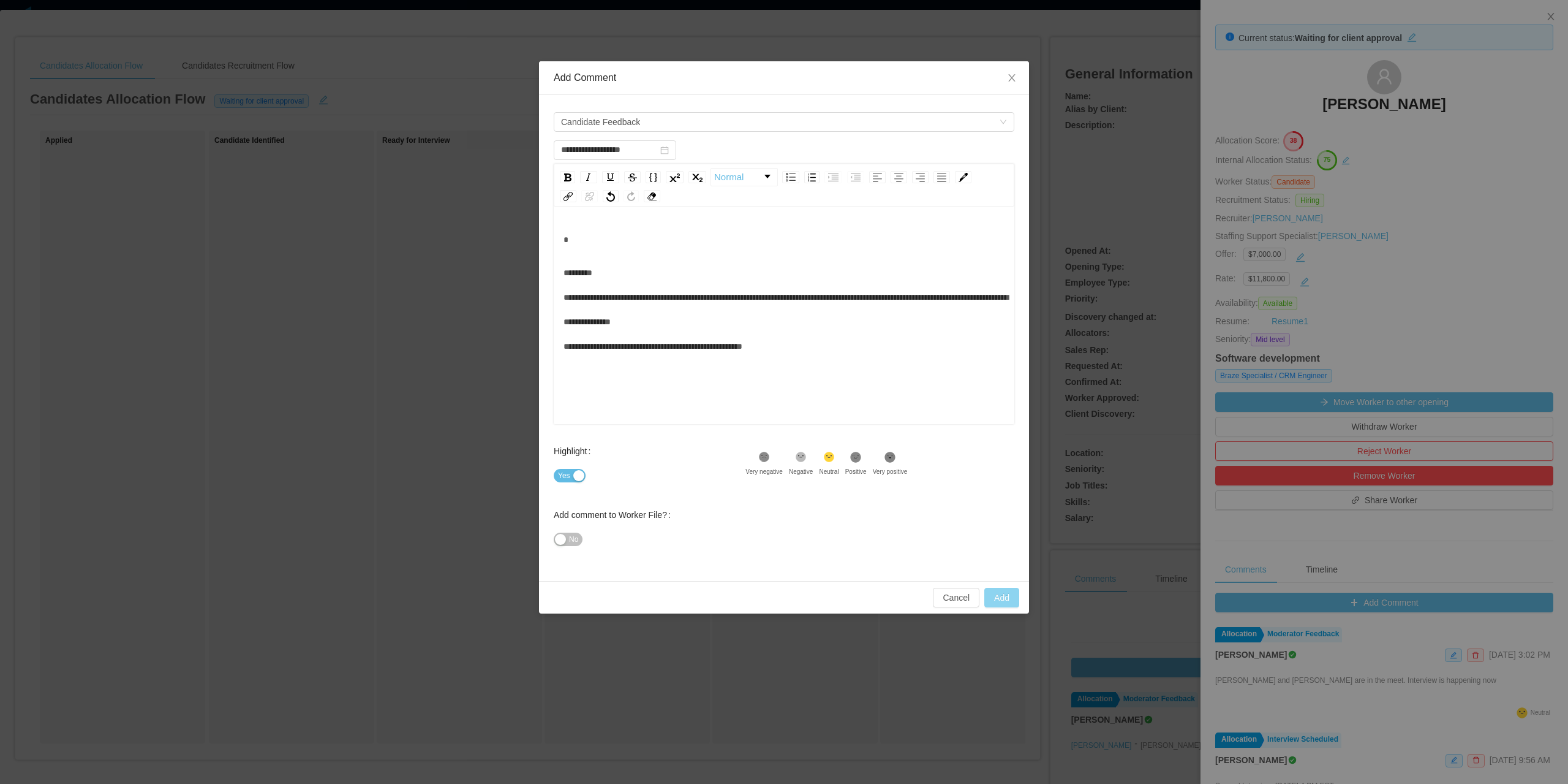
click at [1011, 599] on button "Add" at bounding box center [1001, 597] width 35 height 20
click at [571, 246] on div "rdw-editor" at bounding box center [784, 240] width 442 height 24
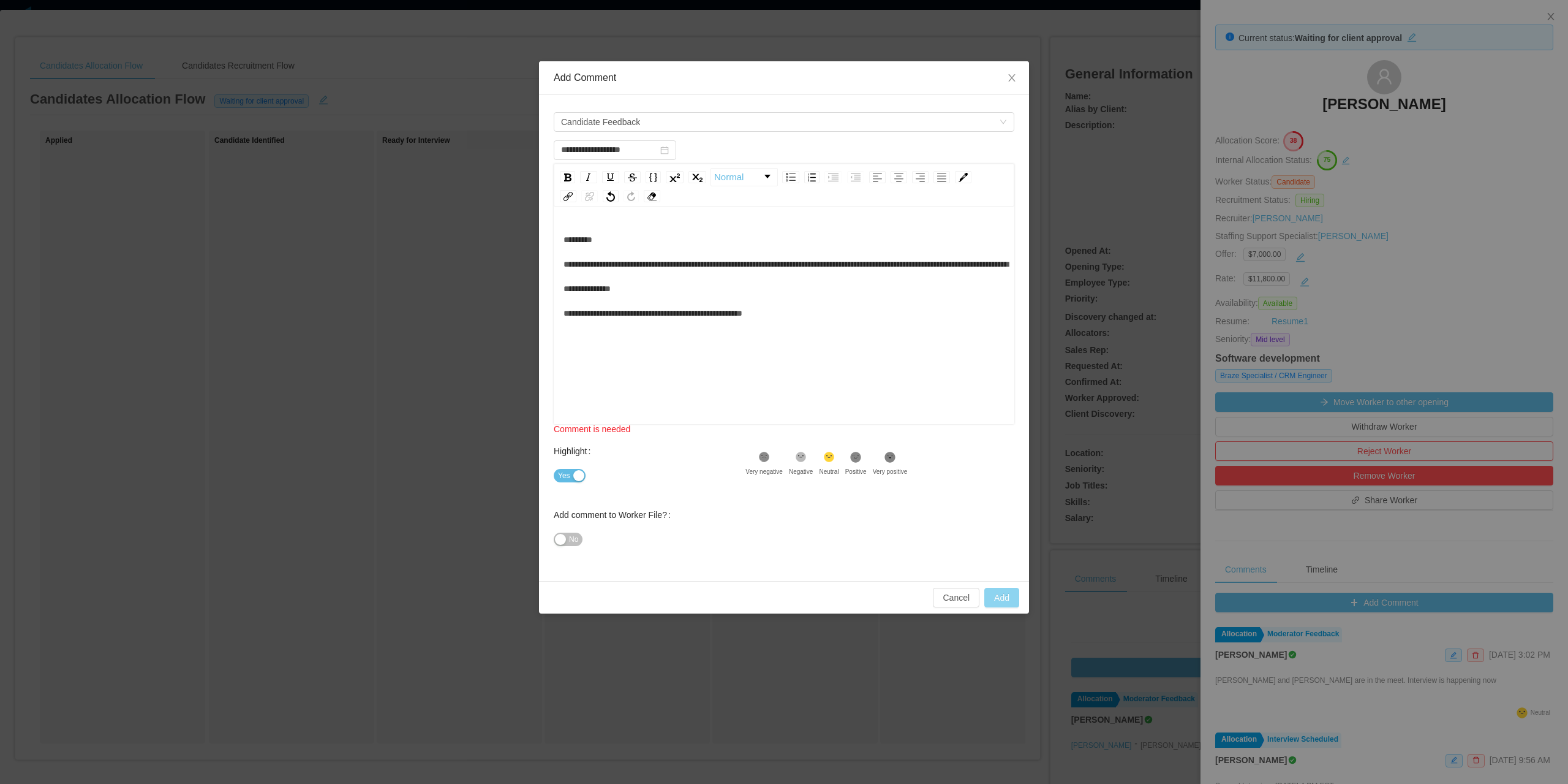
type input "**********"
click at [1001, 593] on button "Add" at bounding box center [1001, 597] width 35 height 20
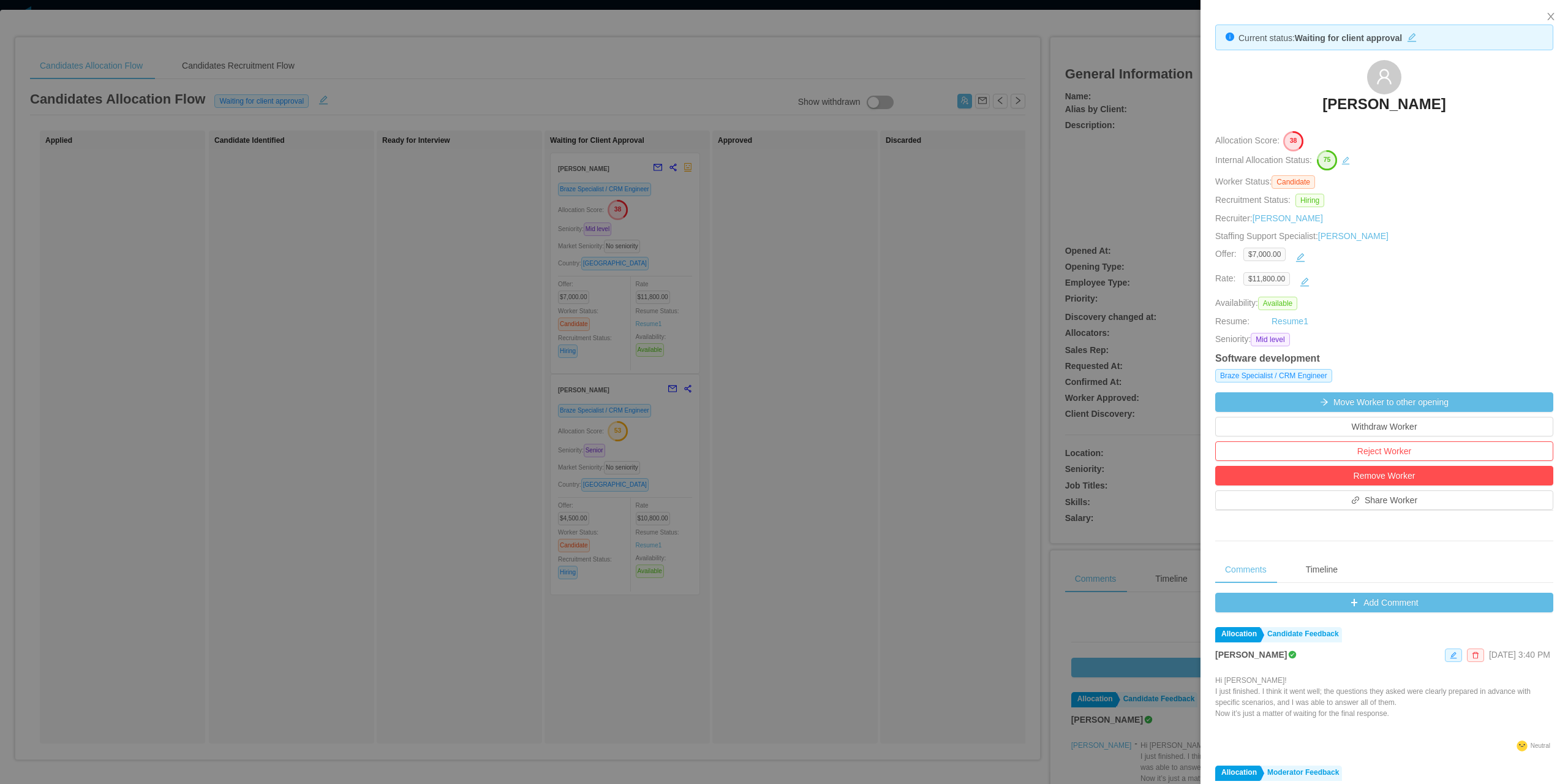
click at [785, 202] on div at bounding box center [784, 392] width 1568 height 784
